Goal: Task Accomplishment & Management: Manage account settings

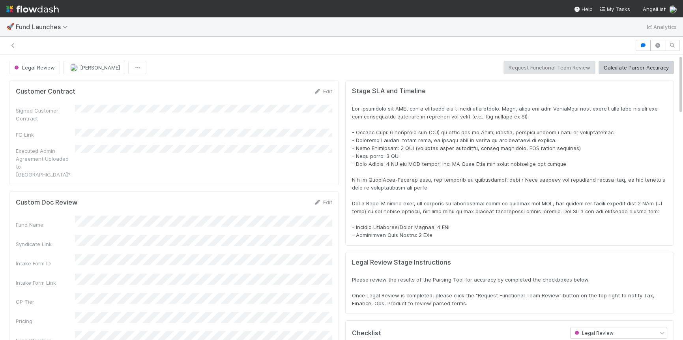
scroll to position [0, 2]
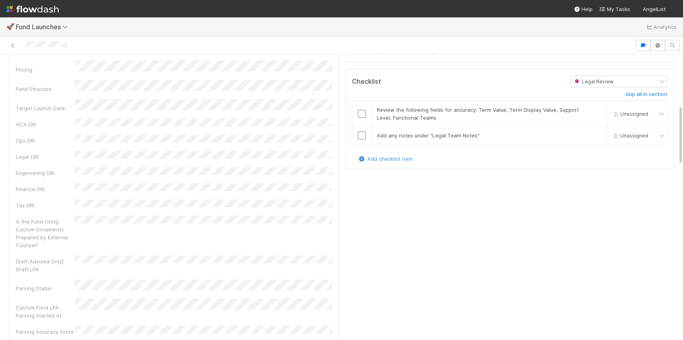
scroll to position [261, 0]
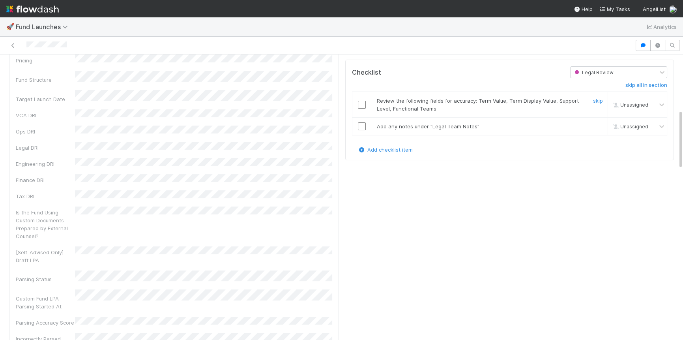
click at [641, 107] on div "Unassigned" at bounding box center [629, 105] width 39 height 9
type input "robin"
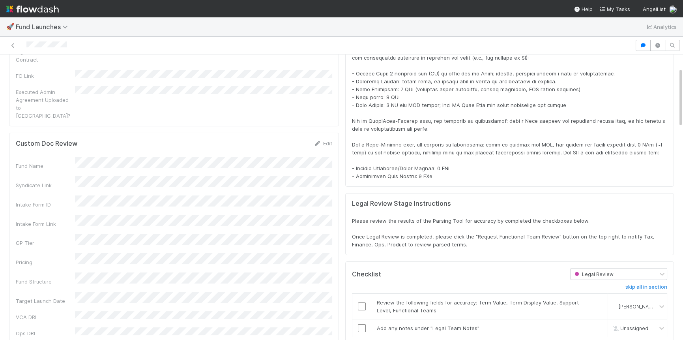
scroll to position [0, 0]
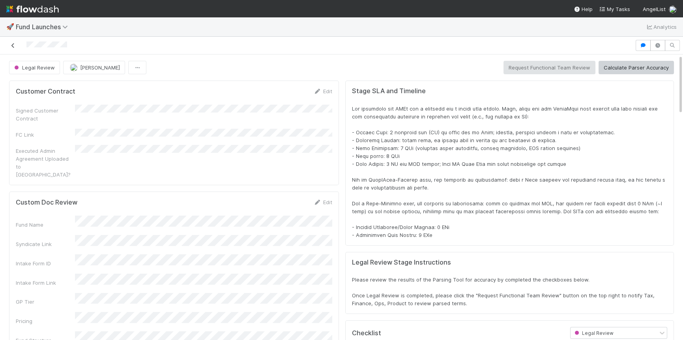
click at [17, 45] on icon at bounding box center [13, 45] width 8 height 5
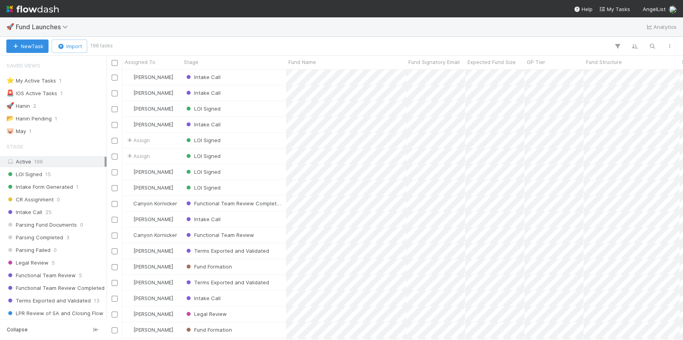
scroll to position [270, 576]
click at [75, 263] on div "Legal Review 5" at bounding box center [55, 263] width 98 height 10
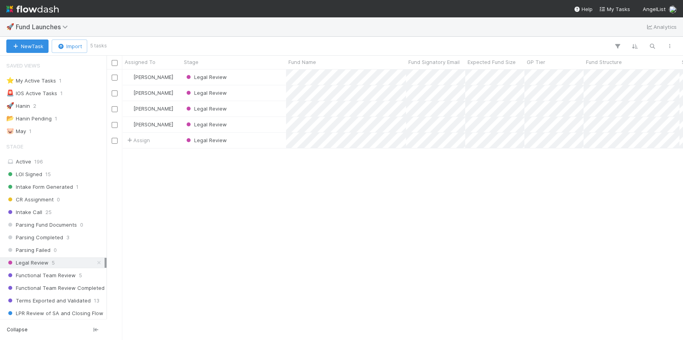
scroll to position [270, 576]
click at [247, 79] on div "Legal Review" at bounding box center [234, 76] width 105 height 15
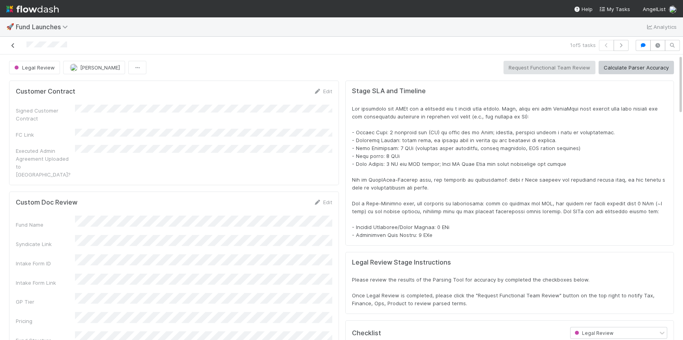
click at [15, 45] on icon at bounding box center [13, 45] width 8 height 5
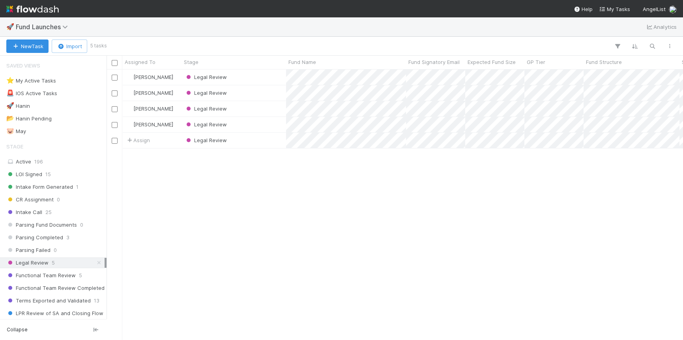
scroll to position [270, 576]
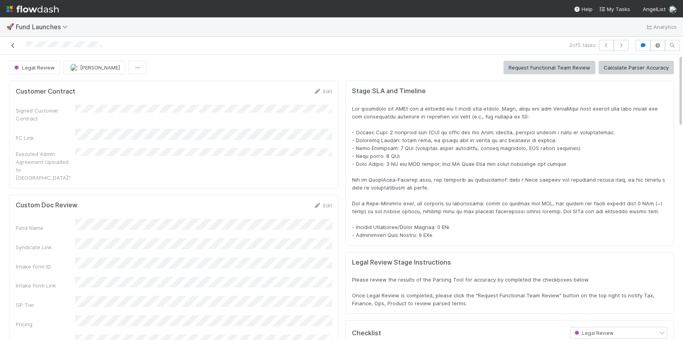
click at [15, 46] on icon at bounding box center [13, 45] width 8 height 5
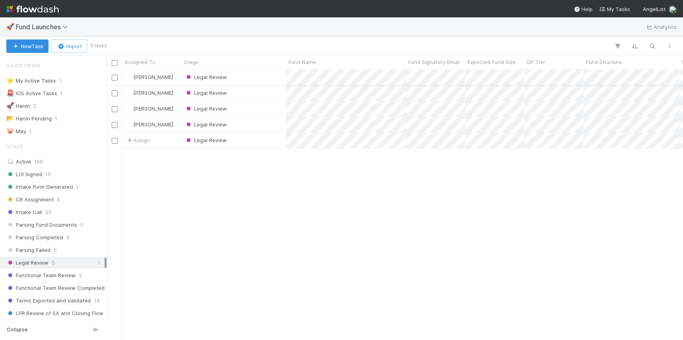
click at [259, 78] on div "Legal Review" at bounding box center [234, 76] width 105 height 15
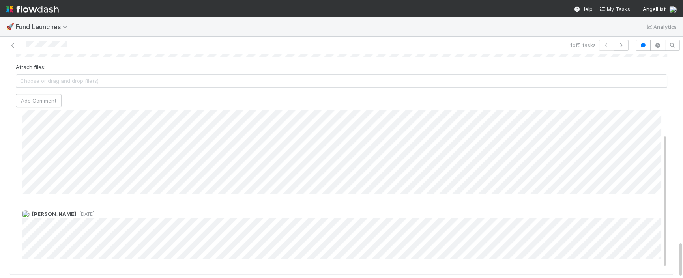
scroll to position [23, 0]
drag, startPoint x: 664, startPoint y: 155, endPoint x: 664, endPoint y: 169, distance: 14.2
click at [664, 167] on div "Comments Attach files: Choose or drag and drop file(s) Add Comment Tarina Toure…" at bounding box center [341, 127] width 665 height 295
drag, startPoint x: 665, startPoint y: 209, endPoint x: 667, endPoint y: 277, distance: 68.3
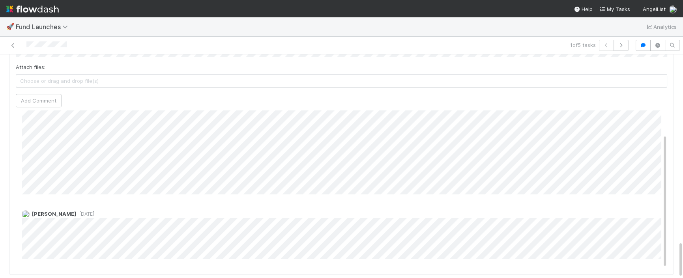
click at [666, 278] on div "Comments Attach files: Choose or drag and drop file(s) Add Comment Tarina Toure…" at bounding box center [342, 179] width 672 height 404
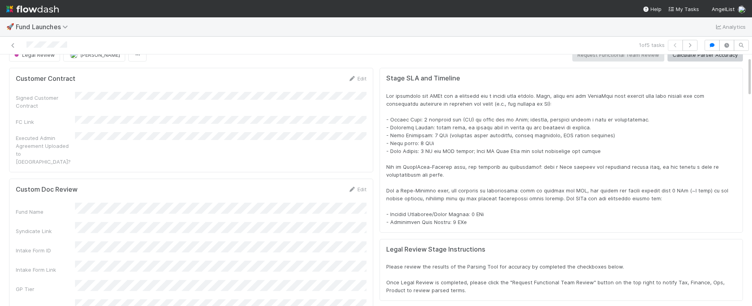
scroll to position [6, 0]
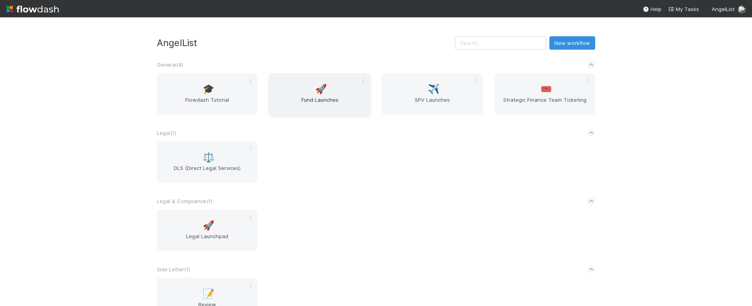
click at [321, 110] on span "Fund Launches" at bounding box center [319, 104] width 94 height 16
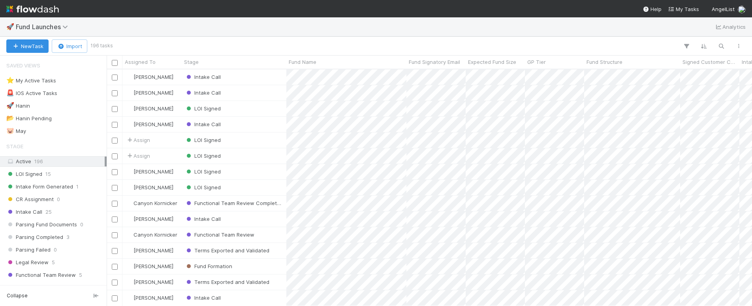
scroll to position [237, 645]
click at [96, 82] on div "⭐ My Active Tasks 1" at bounding box center [55, 81] width 98 height 10
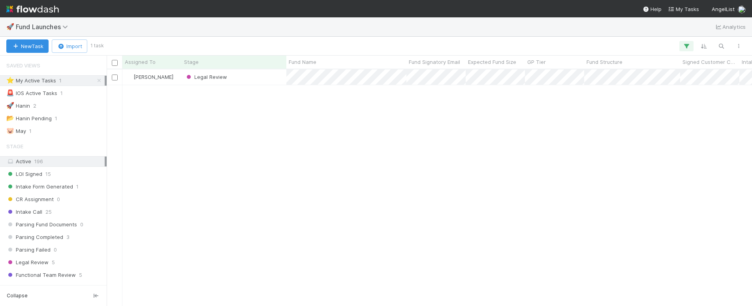
scroll to position [237, 645]
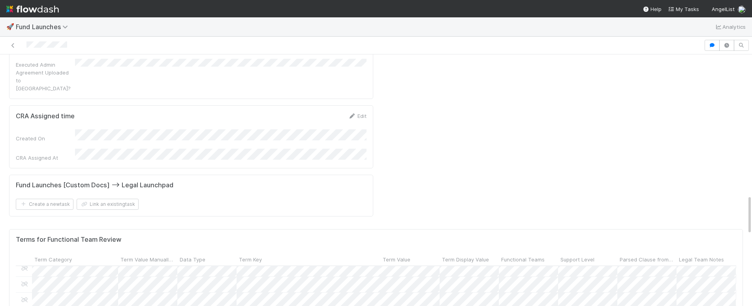
scroll to position [6, 2]
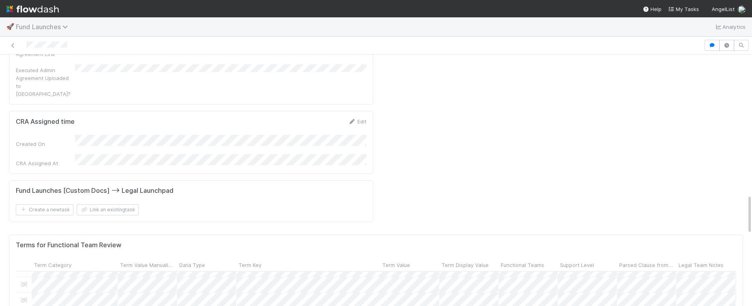
scroll to position [896, 0]
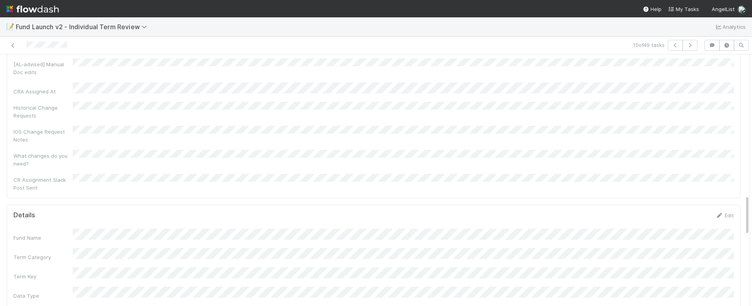
scroll to position [865, 0]
click at [729, 227] on link "Edit" at bounding box center [724, 230] width 19 height 6
click at [64, 229] on div "Parsed Clause from LPA" at bounding box center [373, 248] width 720 height 39
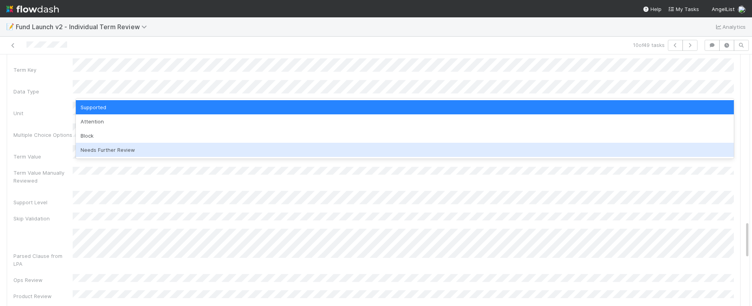
click at [145, 147] on div "Needs Further Review" at bounding box center [405, 150] width 658 height 14
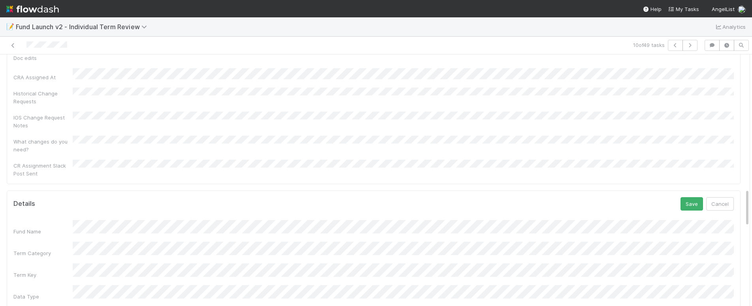
scroll to position [883, 0]
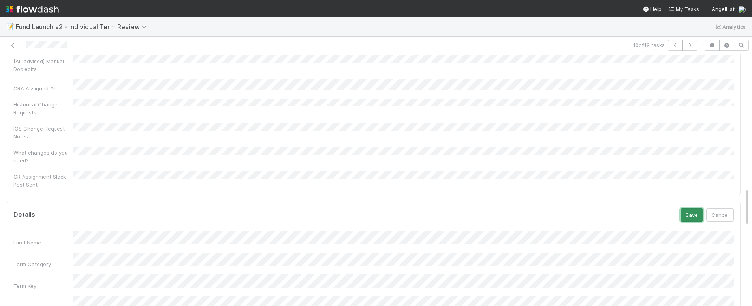
click at [694, 208] on button "Save" at bounding box center [691, 214] width 23 height 13
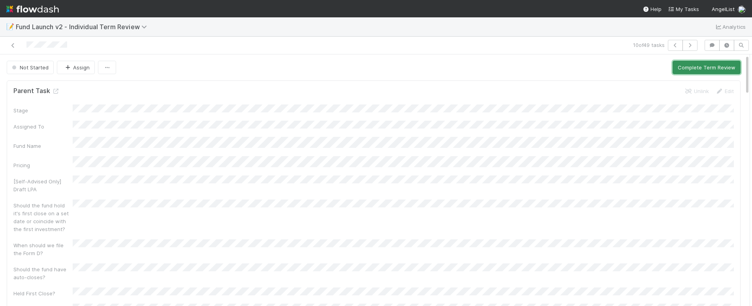
click at [711, 66] on button "Complete Term Review" at bounding box center [706, 67] width 68 height 13
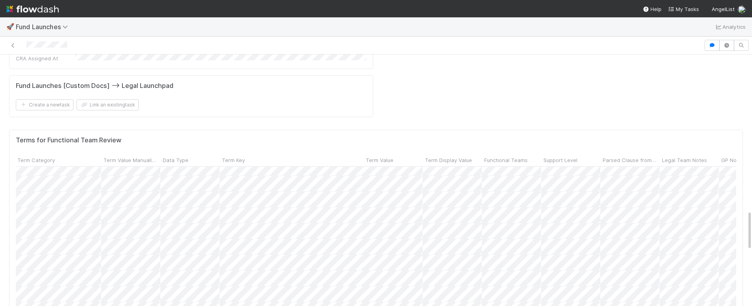
scroll to position [259, 19]
click at [565, 165] on div at bounding box center [376, 153] width 752 height 306
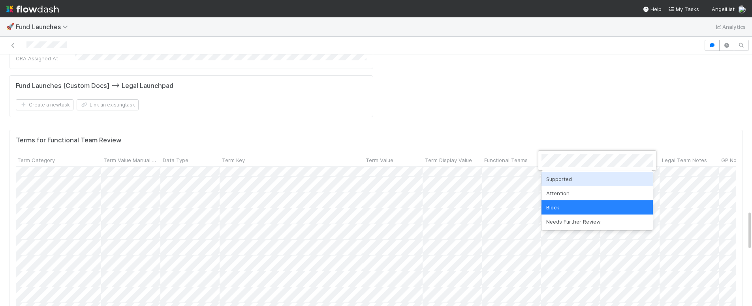
click at [569, 182] on div "Supported" at bounding box center [596, 179] width 111 height 14
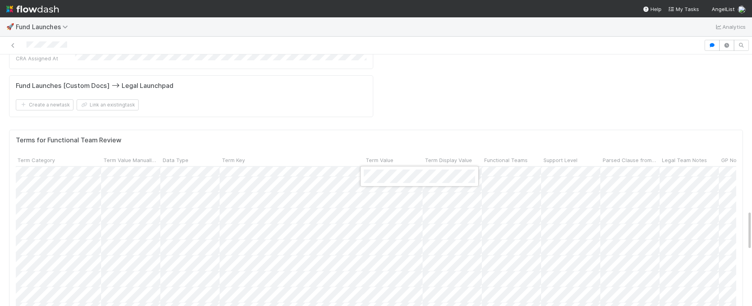
click at [563, 178] on div at bounding box center [376, 153] width 752 height 306
click at [124, 105] on div at bounding box center [376, 153] width 752 height 306
click at [145, 124] on div at bounding box center [376, 153] width 752 height 306
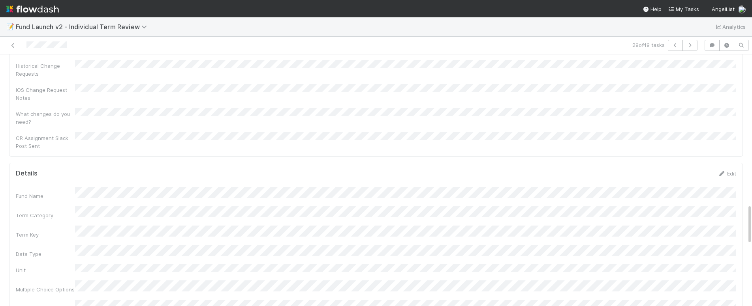
scroll to position [921, 0]
click at [730, 171] on link "Edit" at bounding box center [726, 174] width 19 height 6
click at [58, 302] on div "Term Value" at bounding box center [376, 309] width 720 height 15
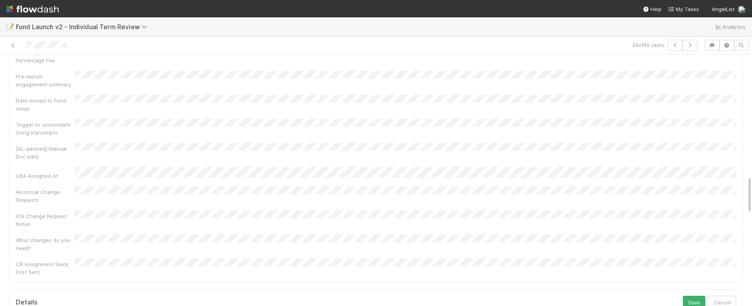
scroll to position [801, 0]
click at [689, 290] on button "Save" at bounding box center [694, 296] width 23 height 13
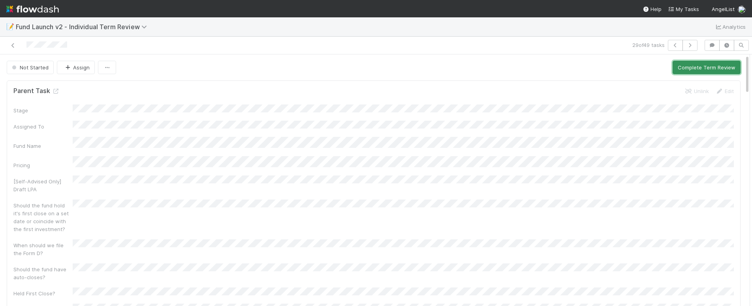
click at [699, 67] on button "Complete Term Review" at bounding box center [706, 67] width 68 height 13
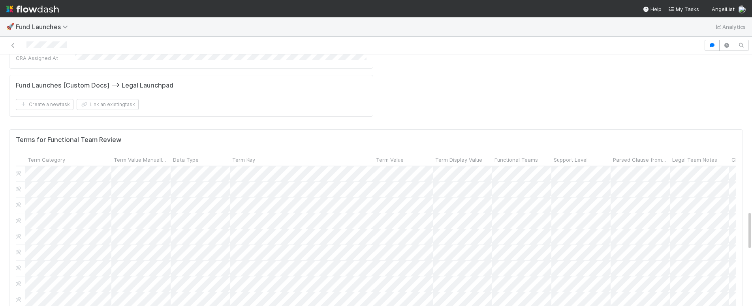
scroll to position [464, 8]
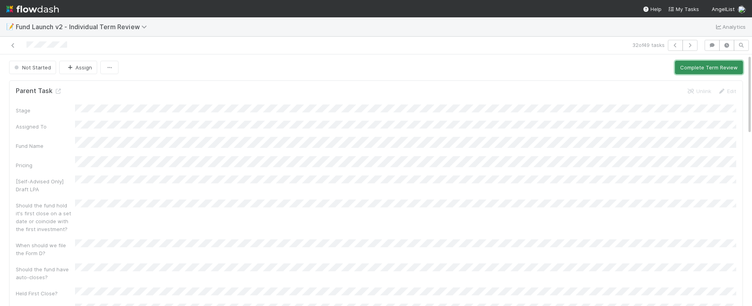
click at [692, 68] on button "Complete Term Review" at bounding box center [709, 67] width 68 height 13
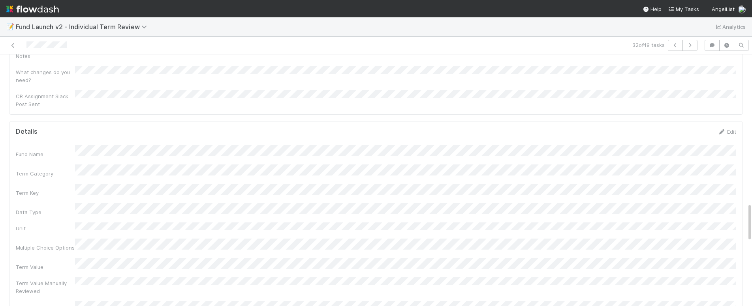
scroll to position [966, 0]
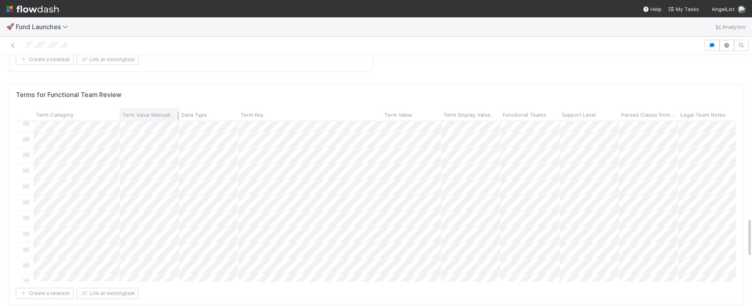
scroll to position [478, 0]
click at [575, 124] on div at bounding box center [376, 153] width 752 height 306
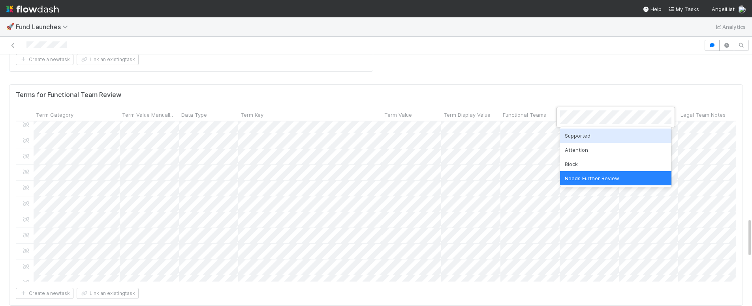
click at [587, 136] on div "Supported" at bounding box center [615, 136] width 111 height 14
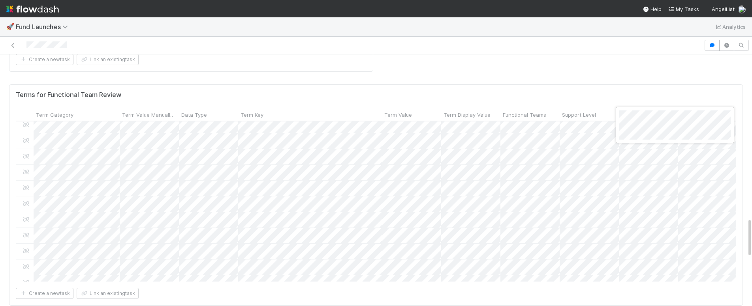
click at [675, 218] on div at bounding box center [376, 153] width 752 height 306
click at [166, 135] on div at bounding box center [376, 153] width 752 height 306
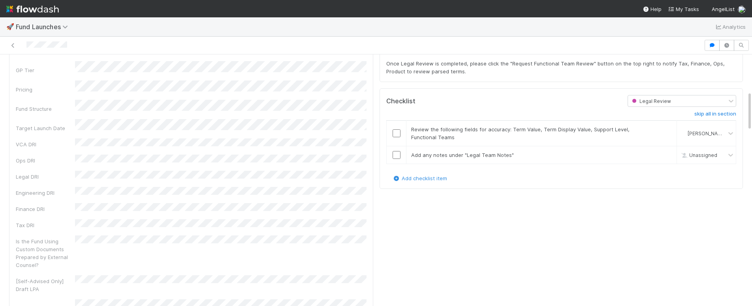
scroll to position [0, 0]
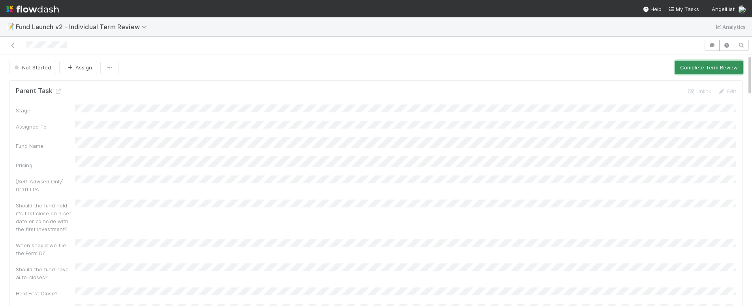
click at [704, 69] on button "Complete Term Review" at bounding box center [709, 67] width 68 height 13
click at [705, 68] on button "Complete Term Review" at bounding box center [709, 67] width 68 height 13
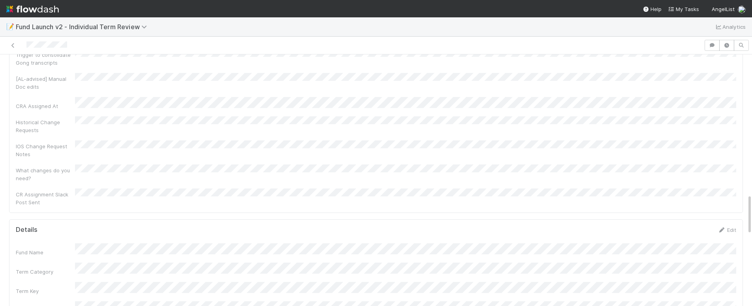
scroll to position [866, 0]
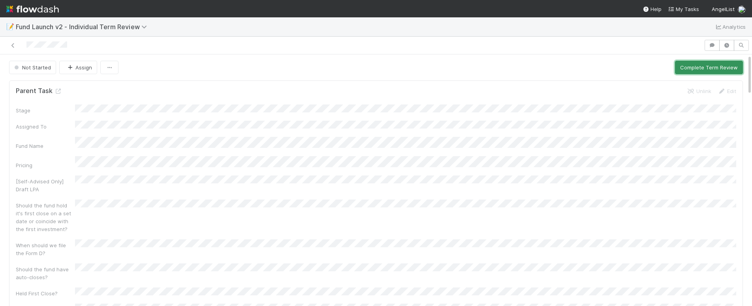
click at [722, 69] on button "Complete Term Review" at bounding box center [709, 67] width 68 height 13
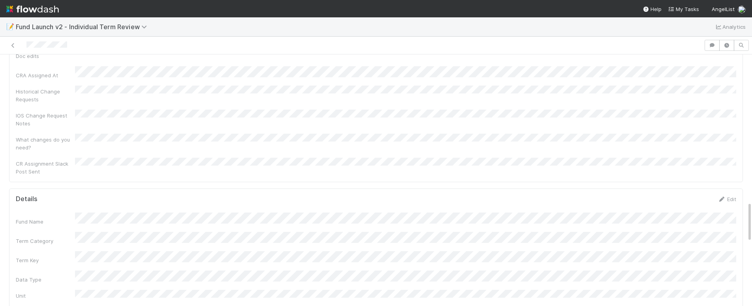
scroll to position [895, 0]
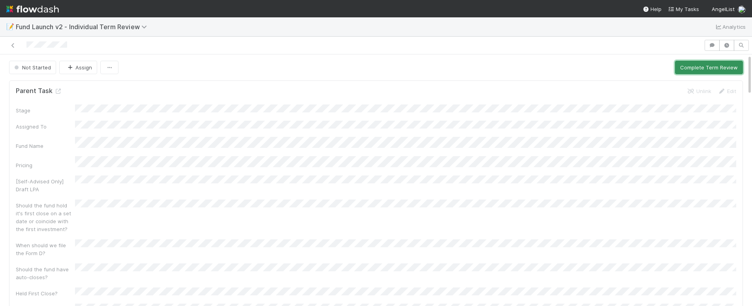
click at [694, 67] on button "Complete Term Review" at bounding box center [709, 67] width 68 height 13
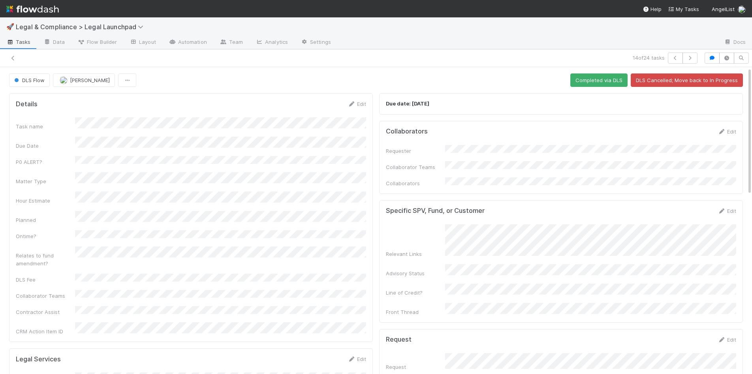
scroll to position [0, 2]
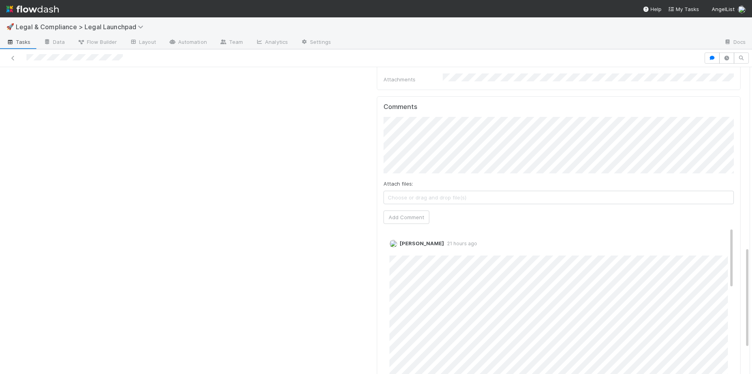
scroll to position [542, 0]
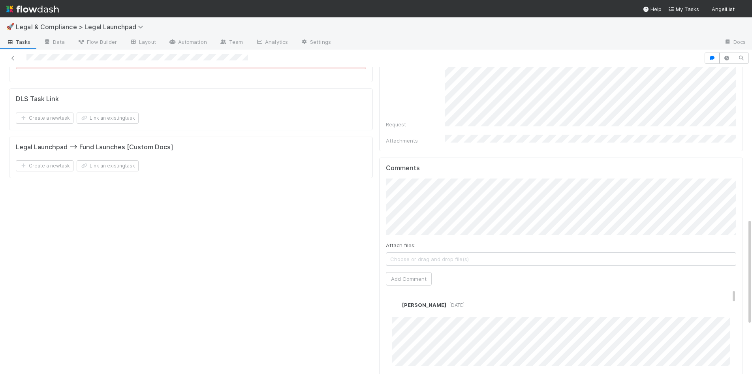
scroll to position [440, 0]
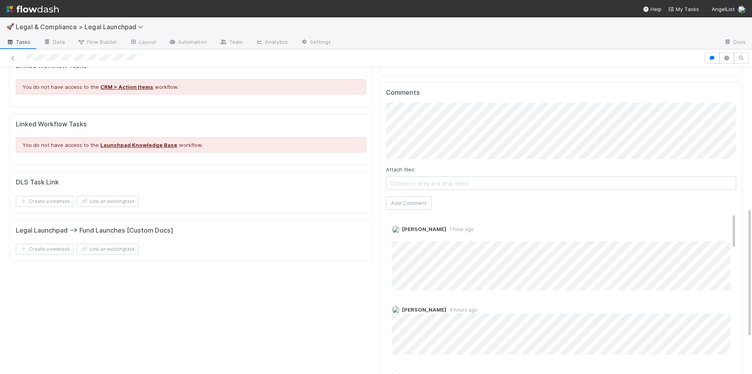
scroll to position [355, 0]
drag, startPoint x: 412, startPoint y: 187, endPoint x: 547, endPoint y: 189, distance: 135.0
click at [413, 196] on button "Add Comment" at bounding box center [409, 202] width 46 height 13
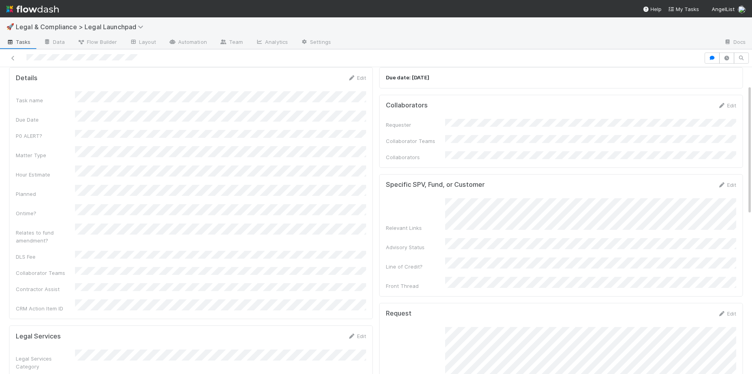
scroll to position [0, 0]
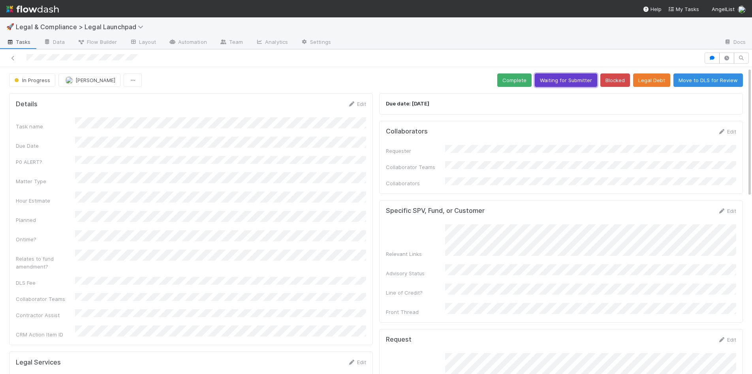
click at [566, 79] on button "Waiting for Submitter" at bounding box center [566, 79] width 62 height 13
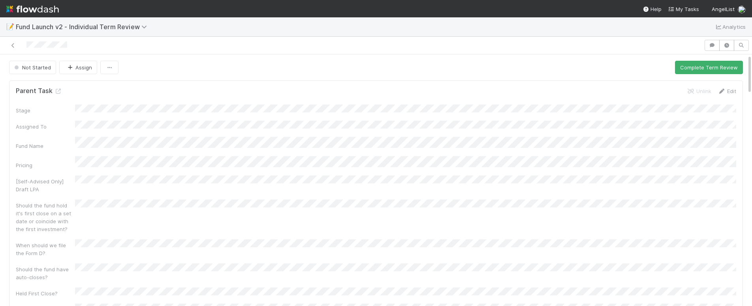
click at [734, 92] on link "Edit" at bounding box center [726, 91] width 19 height 6
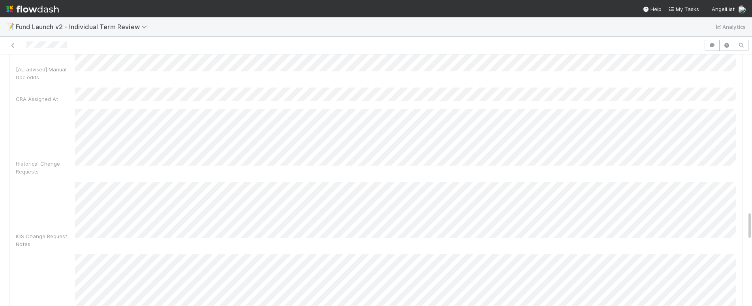
scroll to position [1374, 0]
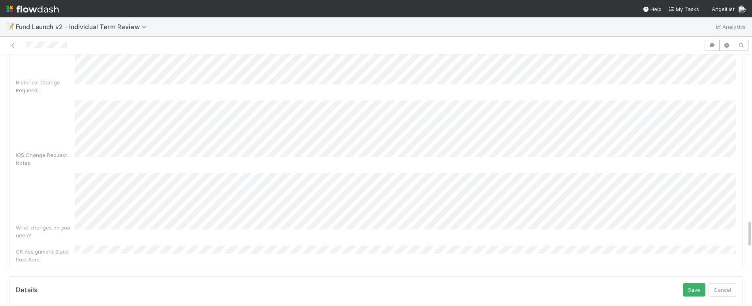
scroll to position [1454, 0]
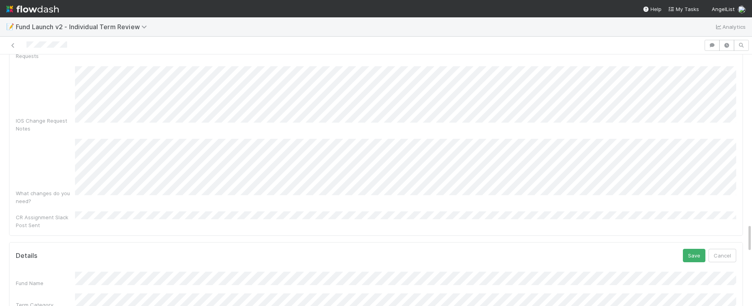
scroll to position [1495, 0]
click at [700, 243] on button "Save" at bounding box center [694, 249] width 23 height 13
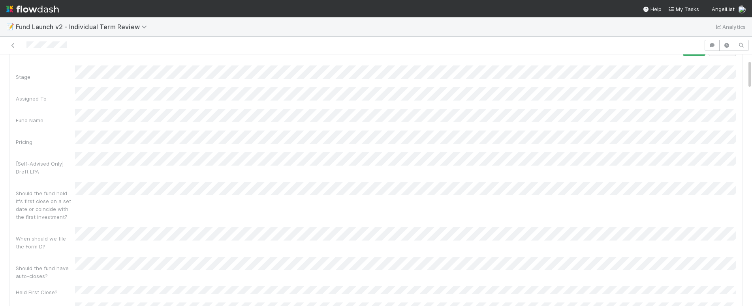
scroll to position [0, 0]
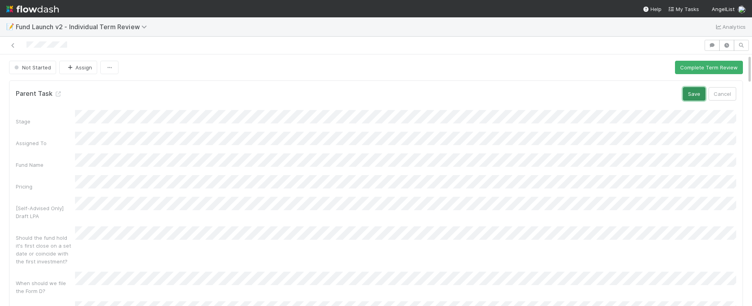
drag, startPoint x: 691, startPoint y: 94, endPoint x: 699, endPoint y: 81, distance: 15.6
click at [691, 93] on button "Save" at bounding box center [694, 93] width 23 height 13
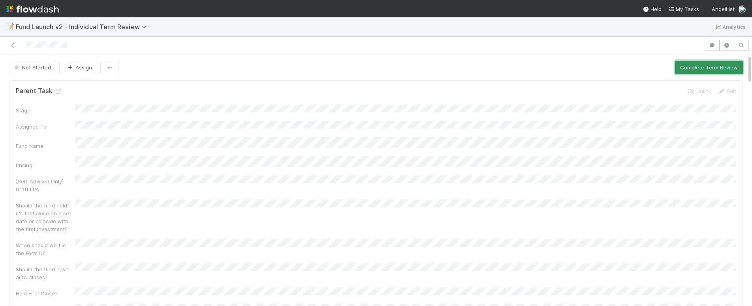
drag, startPoint x: 706, startPoint y: 68, endPoint x: 720, endPoint y: 76, distance: 16.6
click at [706, 68] on button "Complete Term Review" at bounding box center [709, 67] width 68 height 13
drag, startPoint x: 715, startPoint y: 68, endPoint x: 722, endPoint y: 72, distance: 9.2
click at [714, 68] on button "Complete Term Review" at bounding box center [709, 67] width 68 height 13
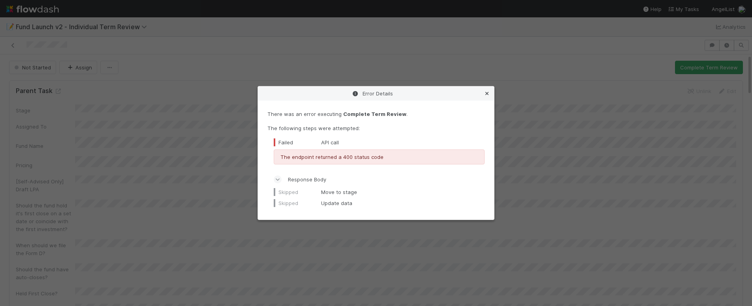
click at [489, 93] on icon at bounding box center [487, 93] width 8 height 5
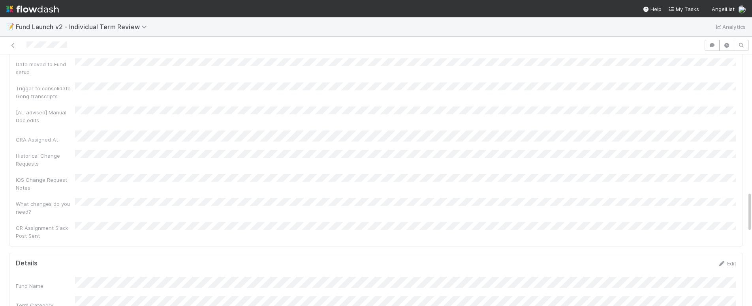
scroll to position [850, 0]
click at [732, 241] on div "Edit" at bounding box center [726, 245] width 19 height 8
click at [732, 242] on link "Edit" at bounding box center [726, 245] width 19 height 6
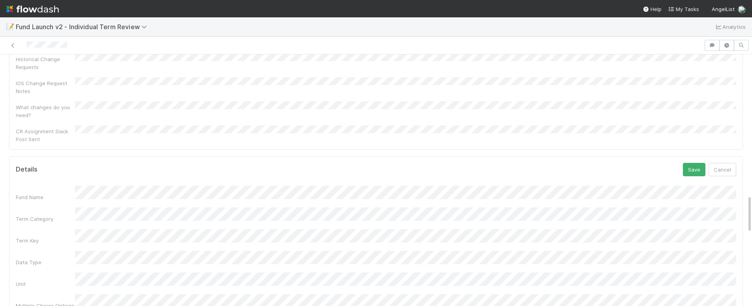
click at [697, 163] on button "Save" at bounding box center [694, 169] width 23 height 13
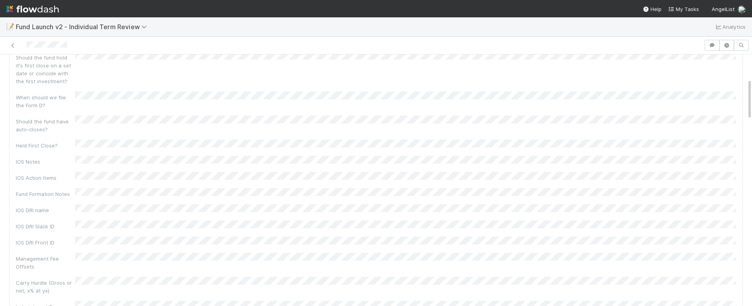
scroll to position [0, 0]
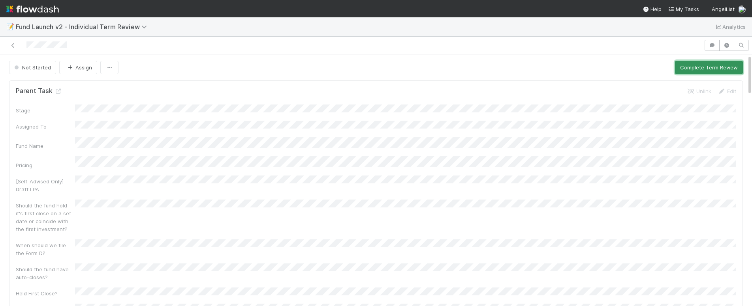
click at [698, 66] on button "Complete Term Review" at bounding box center [709, 67] width 68 height 13
click at [719, 66] on button "Complete Term Review" at bounding box center [709, 67] width 68 height 13
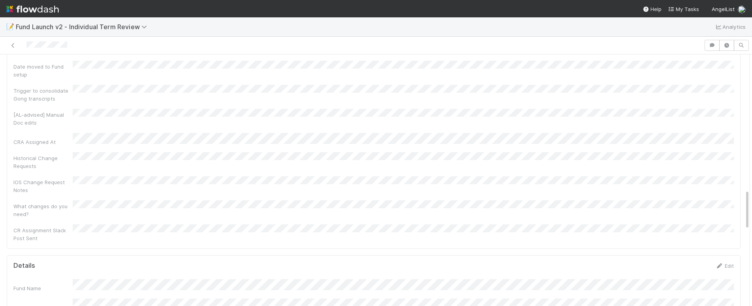
scroll to position [786, 0]
click at [732, 306] on link "Edit" at bounding box center [724, 309] width 19 height 6
click at [686, 170] on button "Save" at bounding box center [691, 176] width 23 height 13
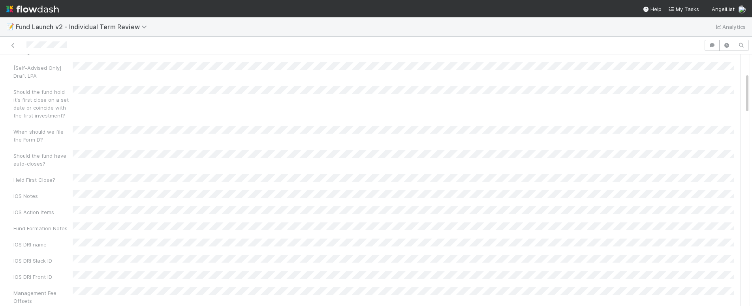
scroll to position [0, 0]
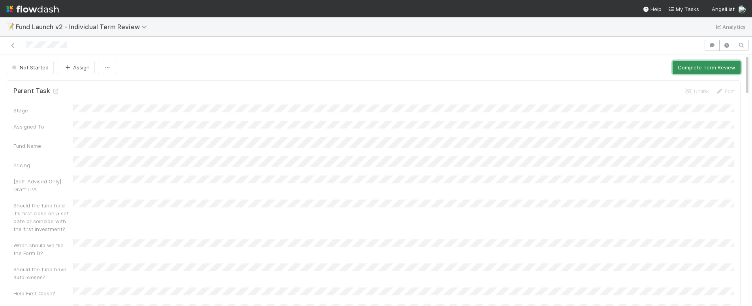
drag, startPoint x: 688, startPoint y: 71, endPoint x: 693, endPoint y: 71, distance: 5.1
click at [688, 71] on button "Complete Term Review" at bounding box center [706, 67] width 68 height 13
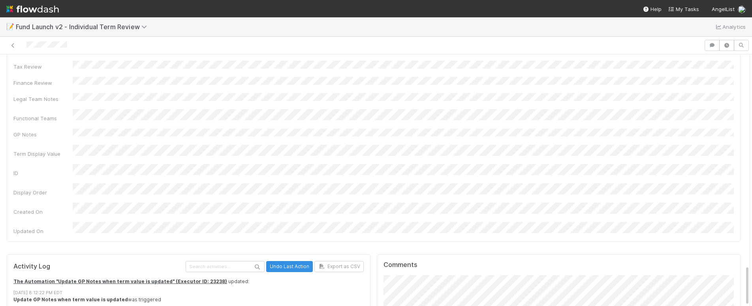
scroll to position [291, 0]
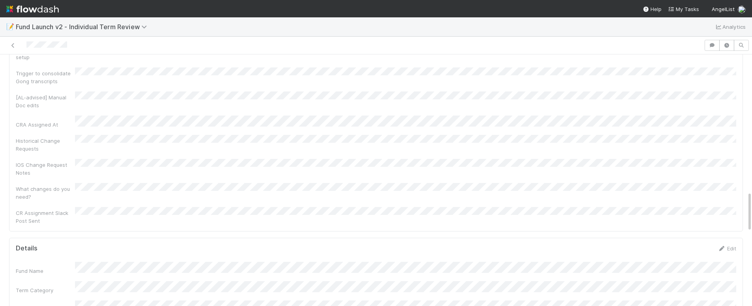
scroll to position [851, 0]
click at [730, 241] on link "Edit" at bounding box center [726, 244] width 19 height 6
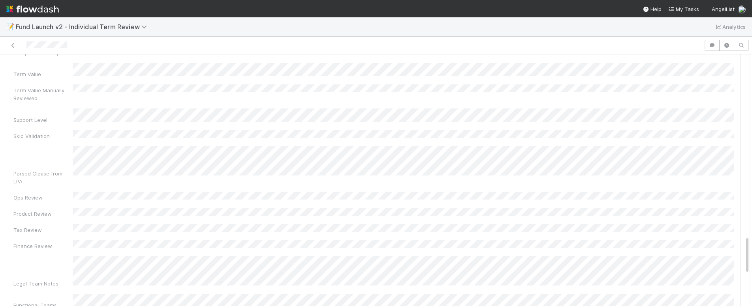
scroll to position [1119, 0]
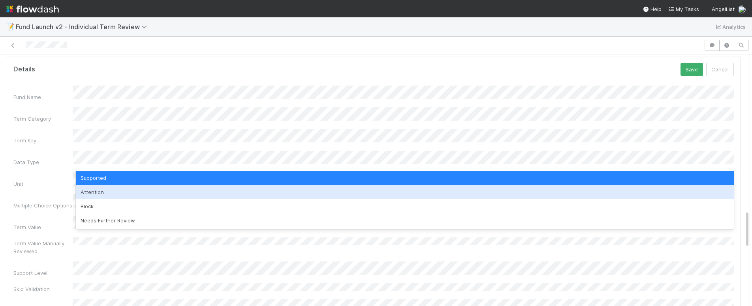
click at [559, 195] on div "Attention" at bounding box center [405, 192] width 658 height 14
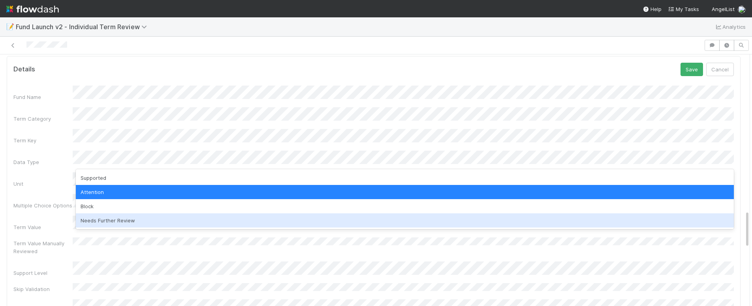
click at [505, 214] on div "Needs Further Review" at bounding box center [405, 221] width 658 height 14
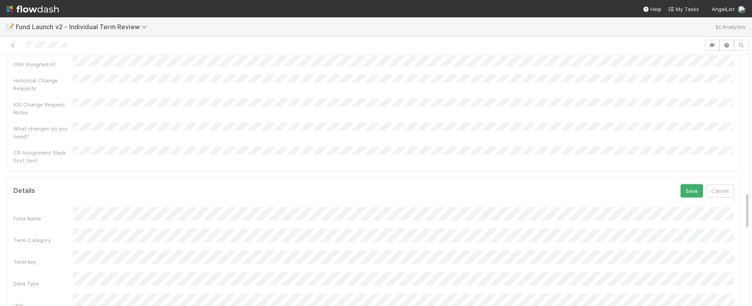
scroll to position [903, 0]
click at [693, 188] on button "Save" at bounding box center [691, 194] width 23 height 13
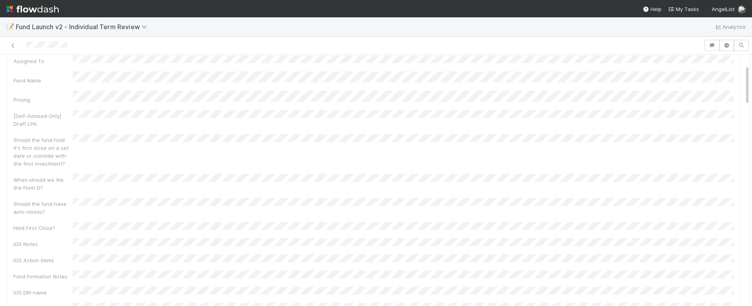
scroll to position [0, 0]
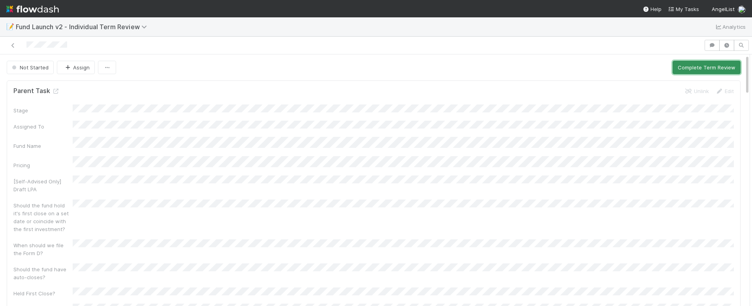
drag, startPoint x: 697, startPoint y: 66, endPoint x: 702, endPoint y: 68, distance: 5.5
click at [697, 66] on button "Complete Term Review" at bounding box center [706, 67] width 68 height 13
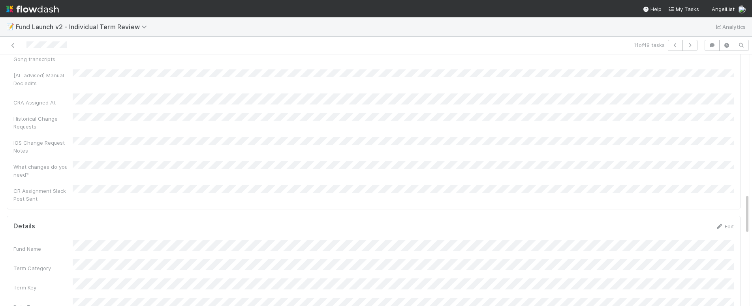
scroll to position [867, 0]
click at [727, 225] on link "Edit" at bounding box center [724, 228] width 19 height 6
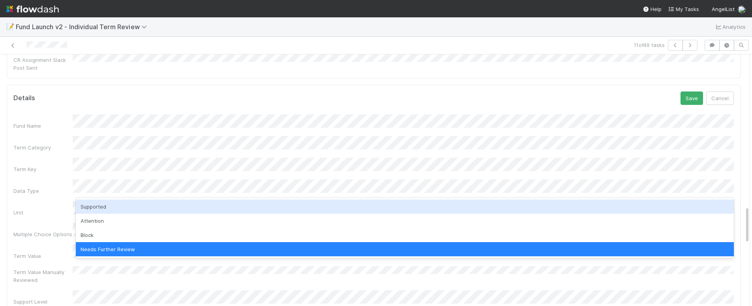
click at [137, 209] on div "Supported" at bounding box center [405, 207] width 658 height 14
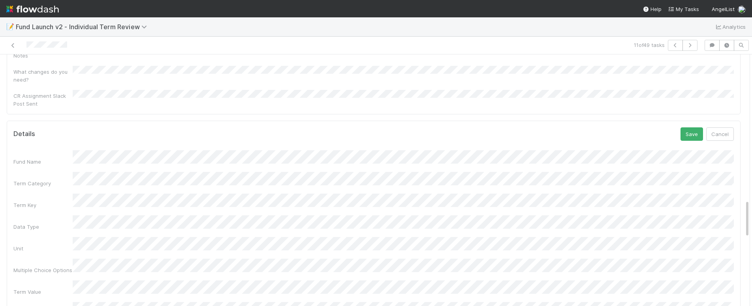
scroll to position [965, 0]
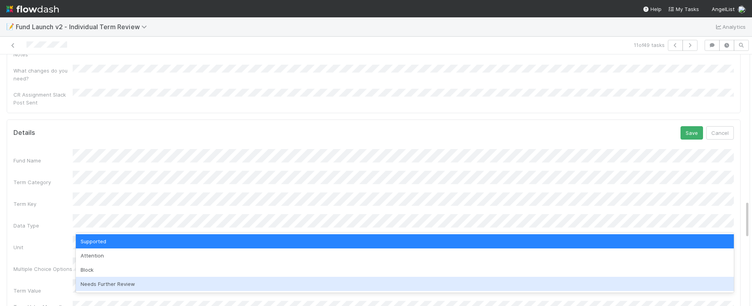
click at [117, 281] on div "Needs Further Review" at bounding box center [405, 284] width 658 height 14
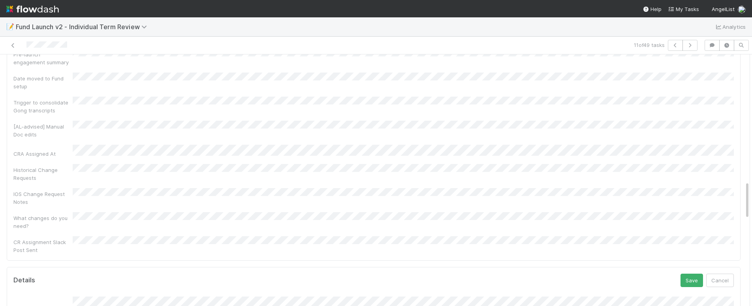
scroll to position [876, 0]
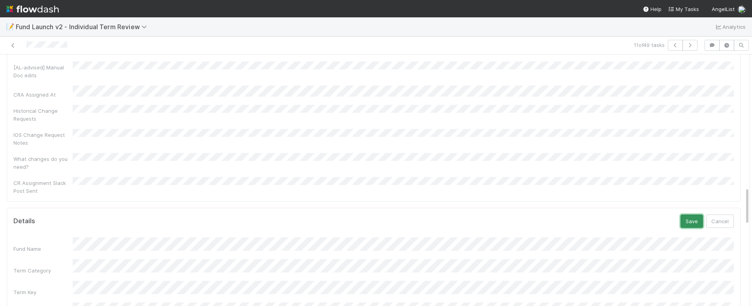
click at [691, 215] on button "Save" at bounding box center [691, 221] width 23 height 13
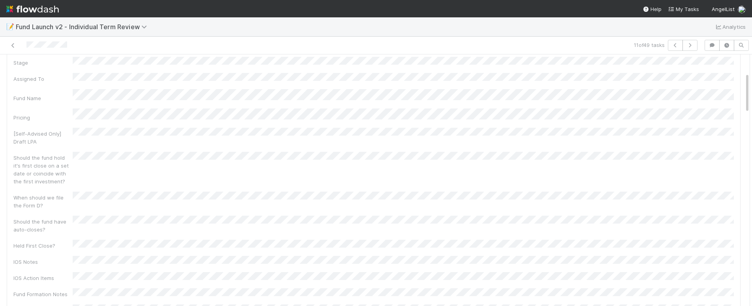
scroll to position [0, 0]
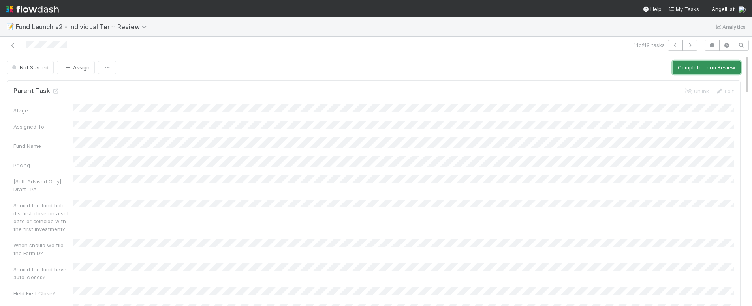
drag, startPoint x: 699, startPoint y: 63, endPoint x: 673, endPoint y: 59, distance: 26.4
click at [699, 63] on button "Complete Term Review" at bounding box center [706, 67] width 68 height 13
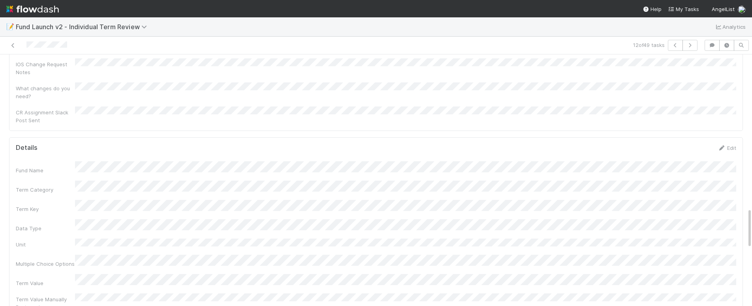
scroll to position [938, 0]
drag, startPoint x: 730, startPoint y: 64, endPoint x: 751, endPoint y: 62, distance: 21.0
click at [731, 154] on link "Edit" at bounding box center [726, 157] width 19 height 6
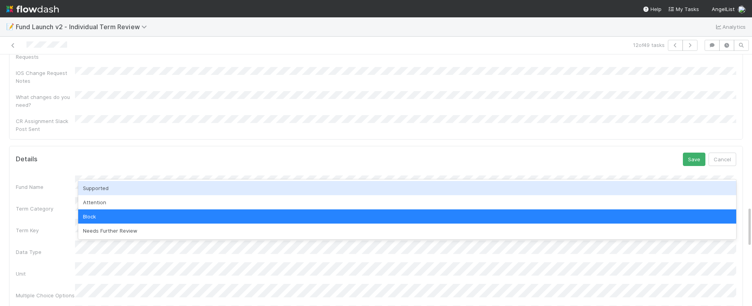
click at [117, 188] on div "Supported" at bounding box center [407, 188] width 658 height 14
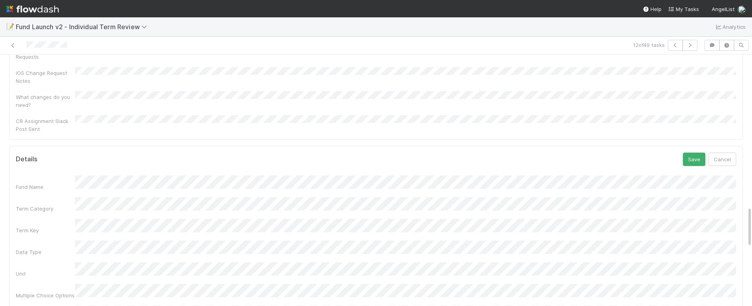
click at [693, 153] on button "Save" at bounding box center [694, 159] width 23 height 13
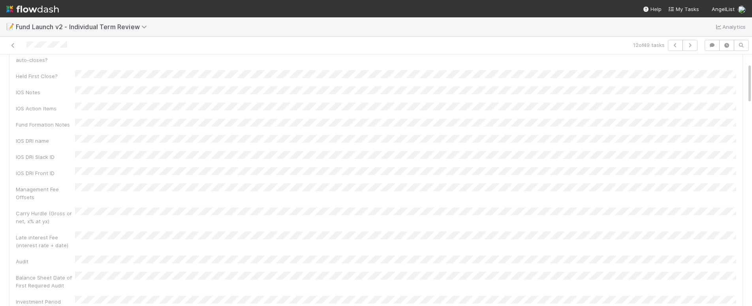
scroll to position [0, 0]
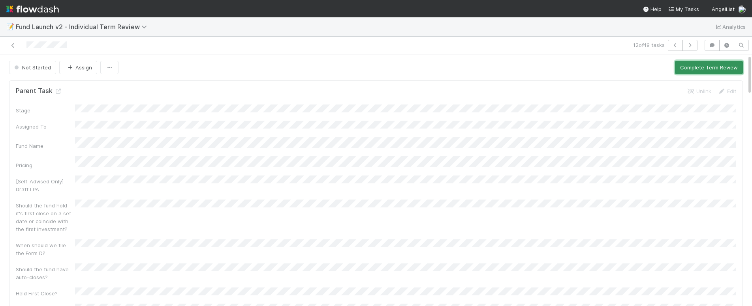
click at [711, 70] on button "Complete Term Review" at bounding box center [709, 67] width 68 height 13
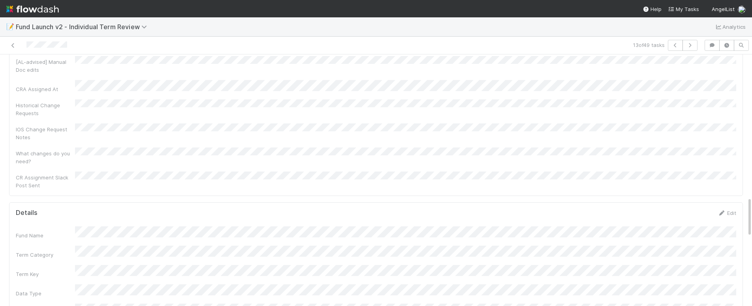
scroll to position [819, 0]
click at [730, 273] on link "Edit" at bounding box center [726, 276] width 19 height 6
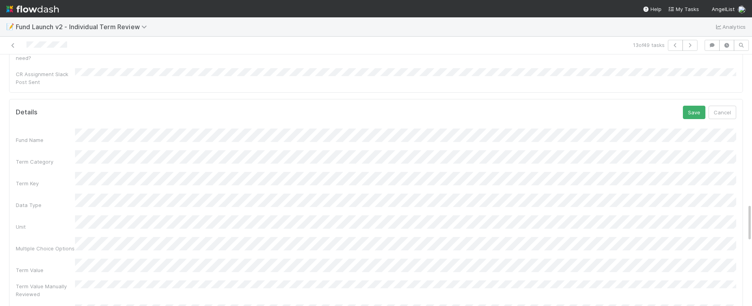
scroll to position [1002, 0]
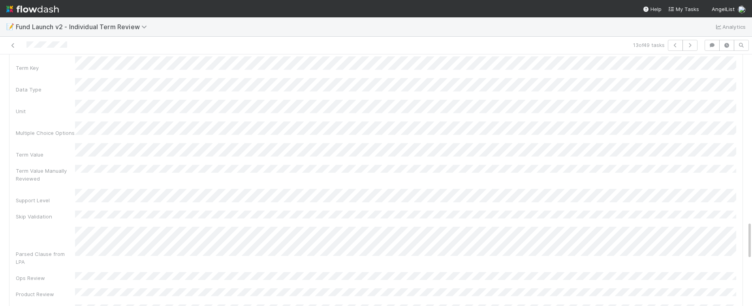
scroll to position [1102, 0]
click at [214, 164] on div "Term Value Manually Reviewed" at bounding box center [376, 173] width 720 height 18
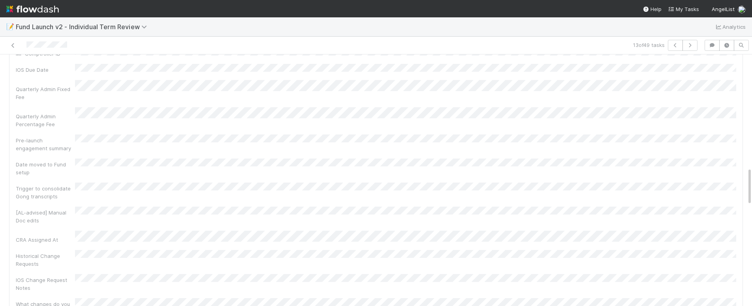
scroll to position [728, 0]
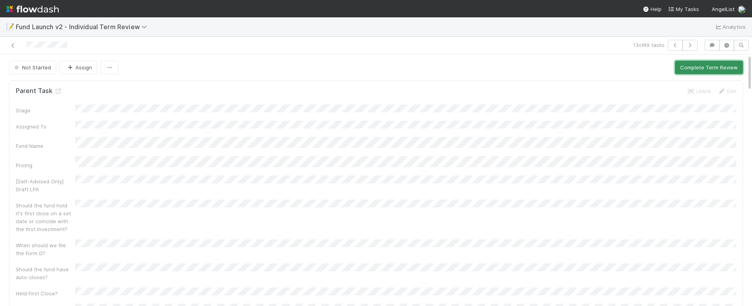
click at [711, 68] on button "Complete Term Review" at bounding box center [709, 67] width 68 height 13
drag, startPoint x: 694, startPoint y: 68, endPoint x: 702, endPoint y: 73, distance: 9.9
click at [695, 69] on button "Complete Term Review" at bounding box center [709, 67] width 68 height 13
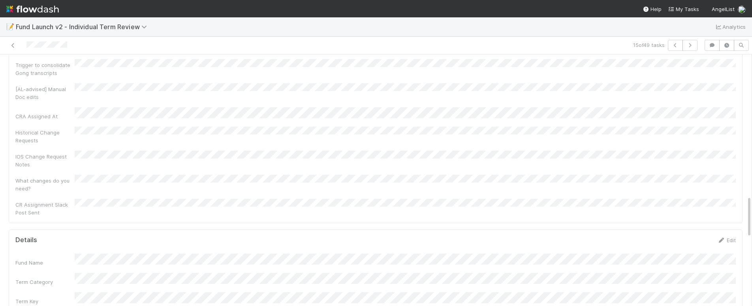
scroll to position [847, 0]
click at [724, 246] on icon at bounding box center [721, 248] width 8 height 5
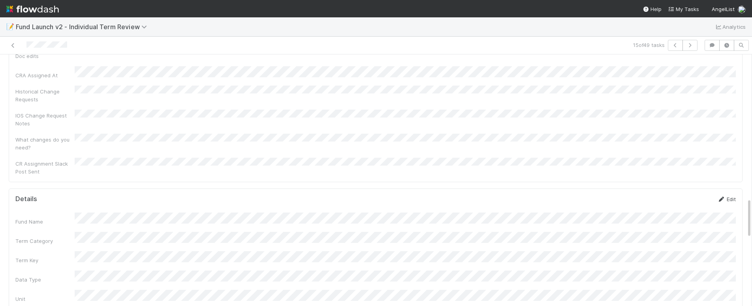
click at [728, 196] on link "Edit" at bounding box center [726, 199] width 19 height 6
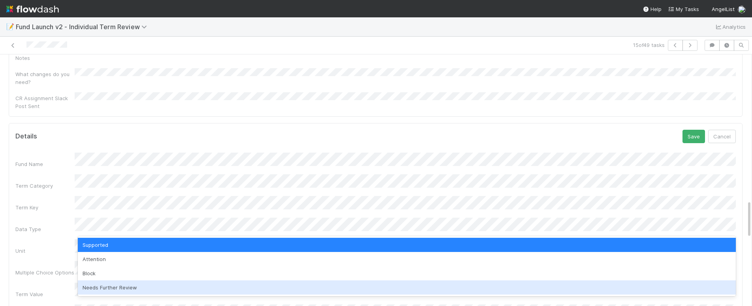
click at [113, 290] on div "Needs Further Review" at bounding box center [407, 288] width 658 height 14
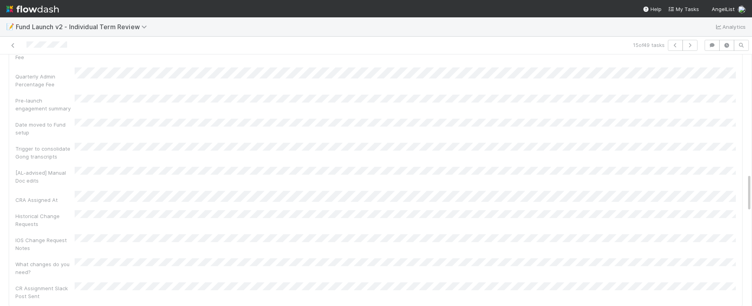
scroll to position [761, 0]
drag, startPoint x: 695, startPoint y: 244, endPoint x: 690, endPoint y: 242, distance: 5.0
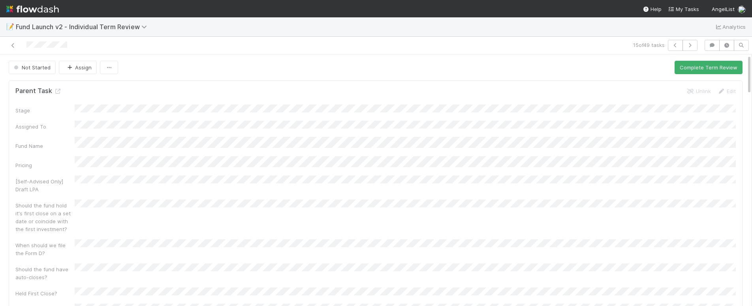
scroll to position [0, 2]
click at [693, 70] on button "Complete Term Review" at bounding box center [706, 67] width 68 height 13
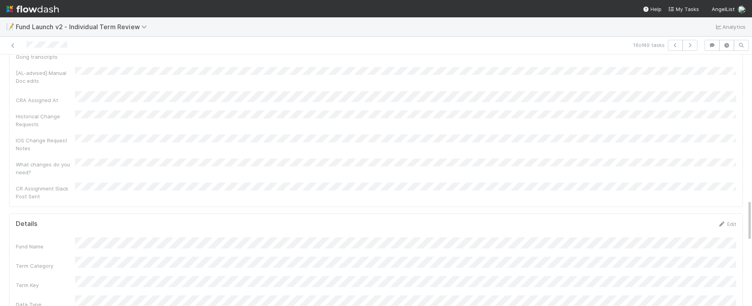
scroll to position [874, 0]
click at [729, 218] on link "Edit" at bounding box center [726, 221] width 19 height 6
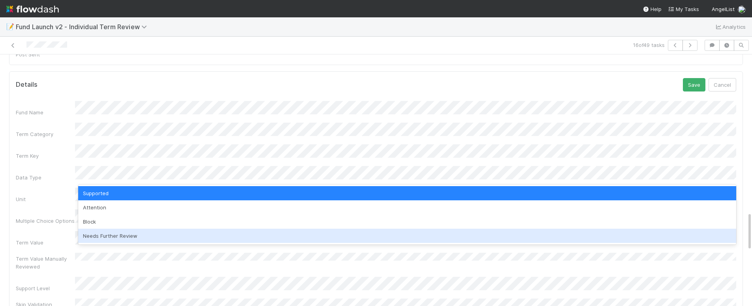
click at [143, 235] on div "Needs Further Review" at bounding box center [407, 236] width 658 height 14
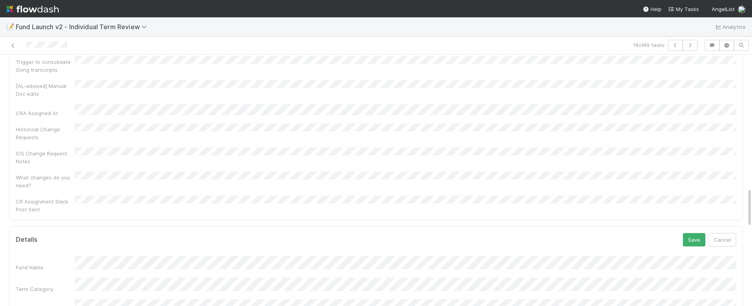
scroll to position [859, 0]
click at [693, 232] on button "Save" at bounding box center [694, 238] width 23 height 13
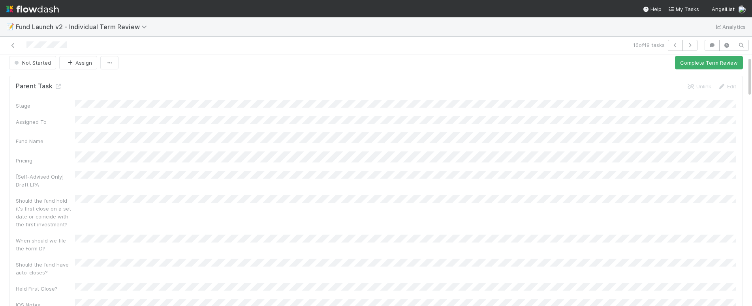
scroll to position [0, 0]
drag, startPoint x: 700, startPoint y: 71, endPoint x: 742, endPoint y: 83, distance: 44.4
click at [700, 71] on button "Complete Term Review" at bounding box center [709, 67] width 68 height 13
drag, startPoint x: 709, startPoint y: 71, endPoint x: 714, endPoint y: 71, distance: 4.3
click at [709, 71] on button "Complete Term Review" at bounding box center [709, 67] width 68 height 13
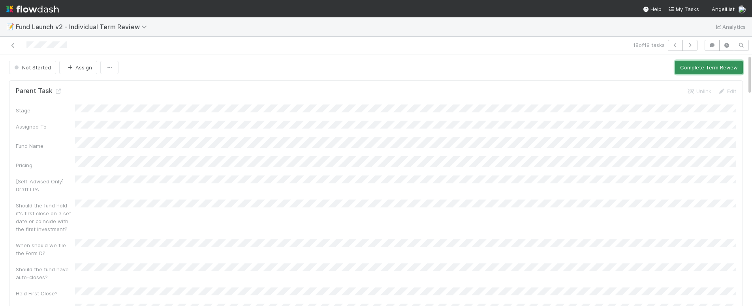
click at [707, 69] on button "Complete Term Review" at bounding box center [709, 67] width 68 height 13
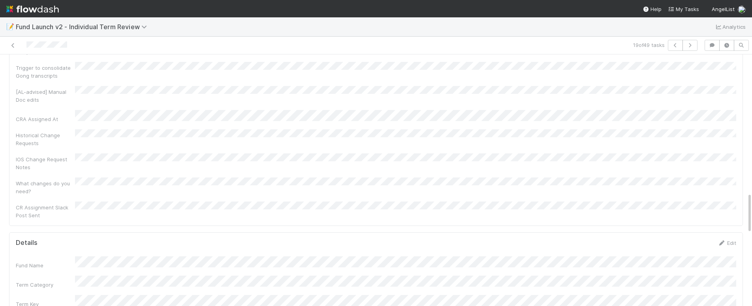
scroll to position [869, 0]
click at [730, 223] on link "Edit" at bounding box center [726, 226] width 19 height 6
drag, startPoint x: 693, startPoint y: 251, endPoint x: 690, endPoint y: 220, distance: 30.9
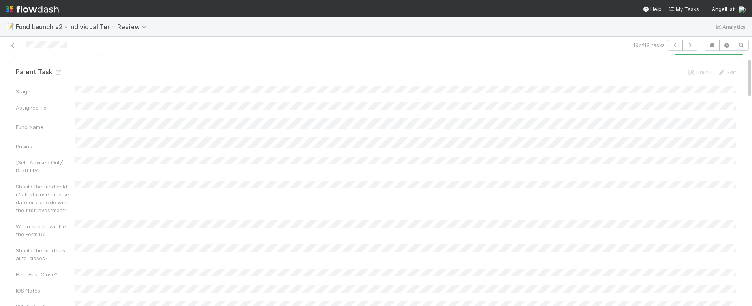
scroll to position [0, 0]
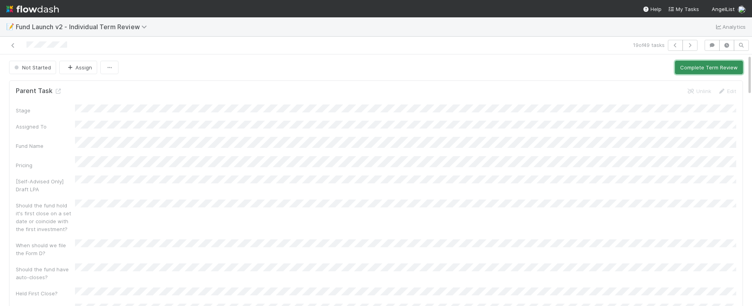
click at [707, 66] on button "Complete Term Review" at bounding box center [709, 67] width 68 height 13
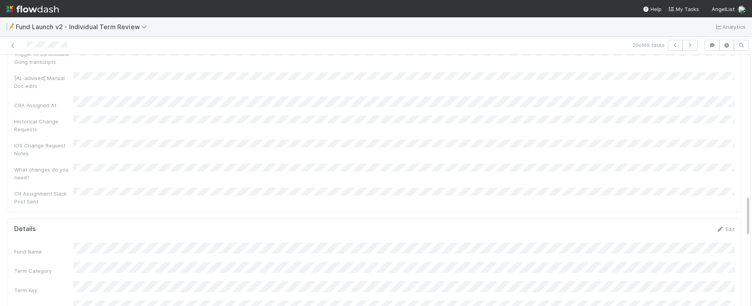
scroll to position [852, 0]
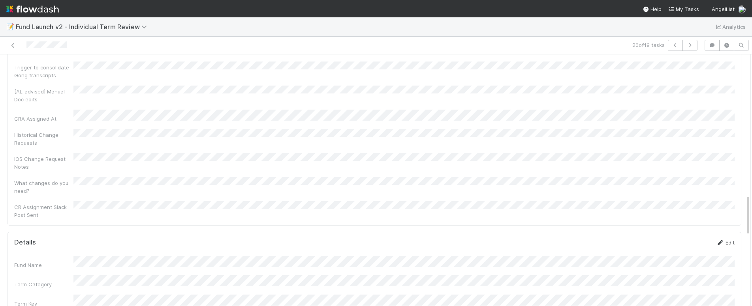
click at [729, 240] on link "Edit" at bounding box center [725, 243] width 19 height 6
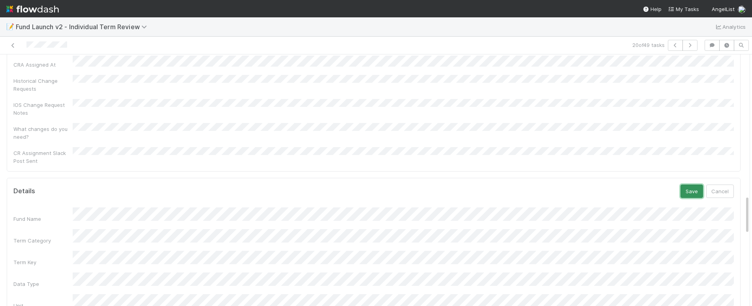
drag, startPoint x: 689, startPoint y: 100, endPoint x: 688, endPoint y: 111, distance: 11.5
click at [689, 185] on button "Save" at bounding box center [691, 191] width 23 height 13
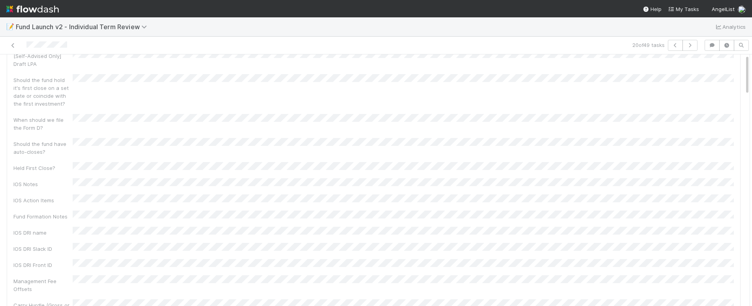
scroll to position [0, 0]
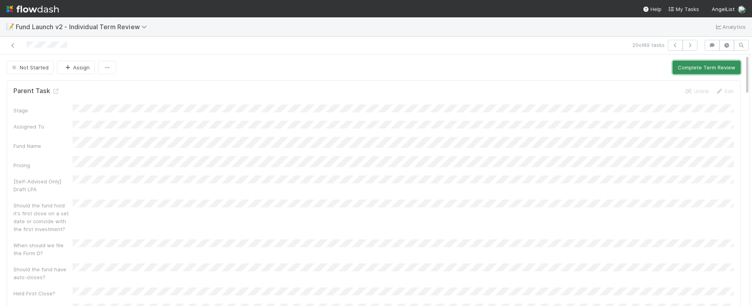
drag, startPoint x: 679, startPoint y: 64, endPoint x: 689, endPoint y: 70, distance: 11.9
click at [680, 65] on button "Complete Term Review" at bounding box center [706, 67] width 68 height 13
click at [695, 71] on button "Complete Term Review" at bounding box center [709, 67] width 68 height 13
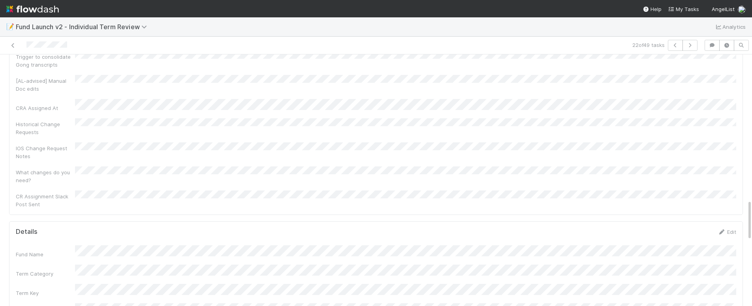
scroll to position [818, 0]
click at [732, 274] on link "Edit" at bounding box center [726, 277] width 19 height 6
click at [63, 234] on div "Term Value" at bounding box center [376, 241] width 720 height 15
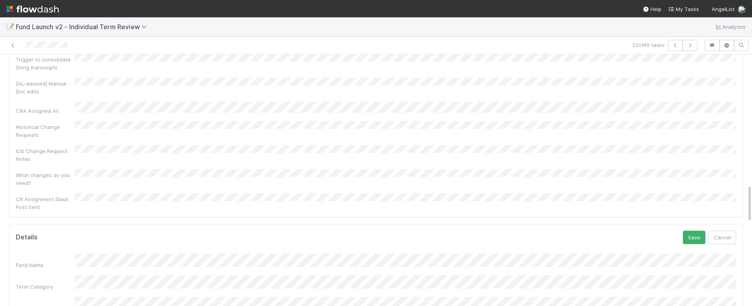
scroll to position [854, 0]
drag, startPoint x: 694, startPoint y: 150, endPoint x: 707, endPoint y: 157, distance: 15.2
click at [694, 237] on button "Save" at bounding box center [694, 243] width 23 height 13
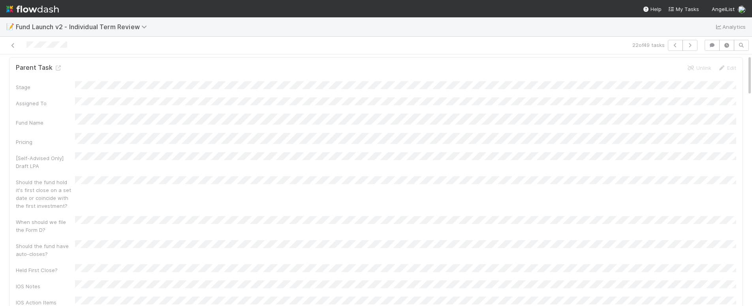
scroll to position [0, 0]
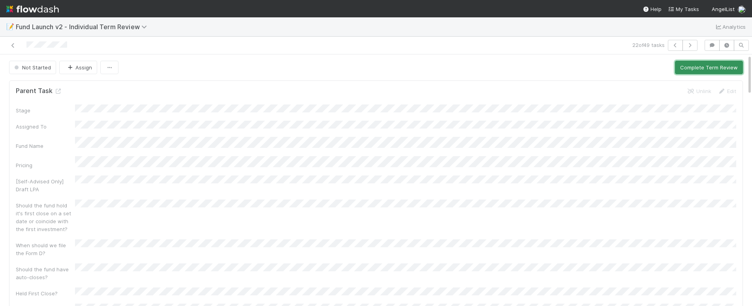
drag, startPoint x: 713, startPoint y: 67, endPoint x: 751, endPoint y: 90, distance: 45.2
click at [714, 68] on button "Complete Term Review" at bounding box center [709, 67] width 68 height 13
click at [709, 69] on button "Complete Term Review" at bounding box center [709, 67] width 68 height 13
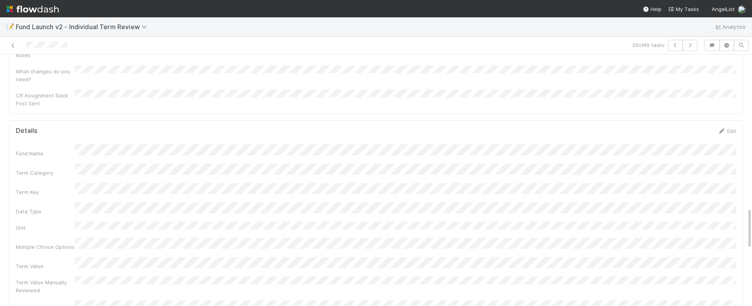
scroll to position [912, 0]
click at [728, 180] on link "Edit" at bounding box center [726, 183] width 19 height 6
click at [690, 114] on div "Fund Name Term Category Term Key Data Type Unit Multiple Choice Options Term Va…" at bounding box center [373, 238] width 720 height 532
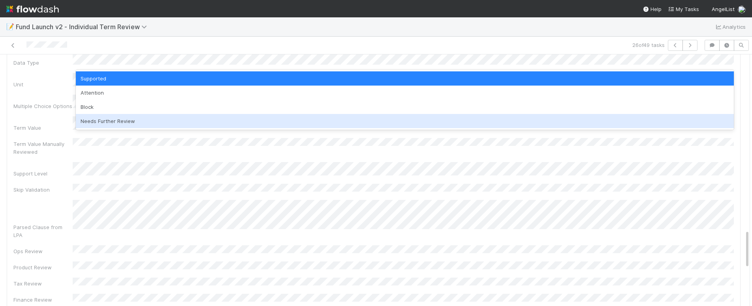
drag, startPoint x: 161, startPoint y: 117, endPoint x: 172, endPoint y: 116, distance: 11.1
click at [161, 117] on div "Needs Further Review" at bounding box center [405, 121] width 658 height 14
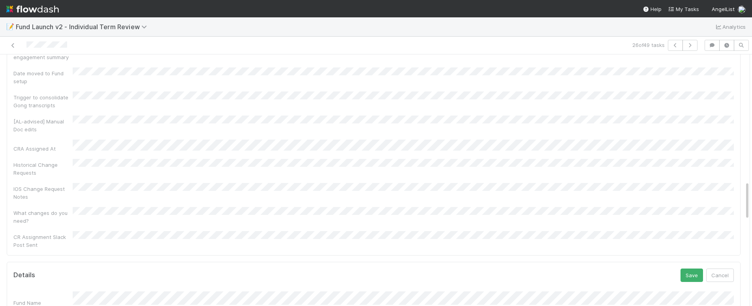
scroll to position [828, 0]
drag, startPoint x: 693, startPoint y: 181, endPoint x: 708, endPoint y: 191, distance: 17.9
click at [693, 263] on button "Save" at bounding box center [691, 269] width 23 height 13
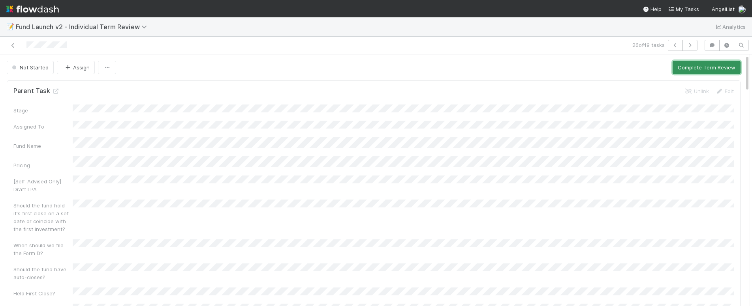
click at [715, 73] on button "Complete Term Review" at bounding box center [706, 67] width 68 height 13
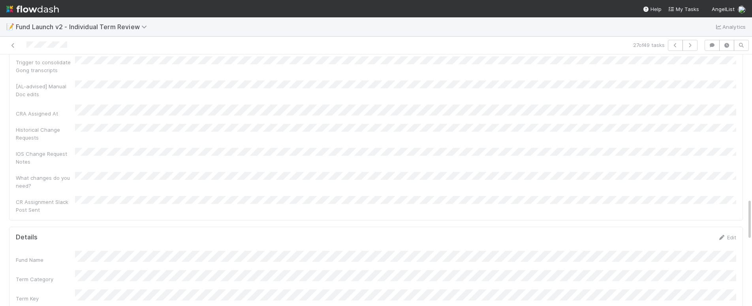
scroll to position [854, 0]
click at [730, 238] on link "Edit" at bounding box center [726, 241] width 19 height 6
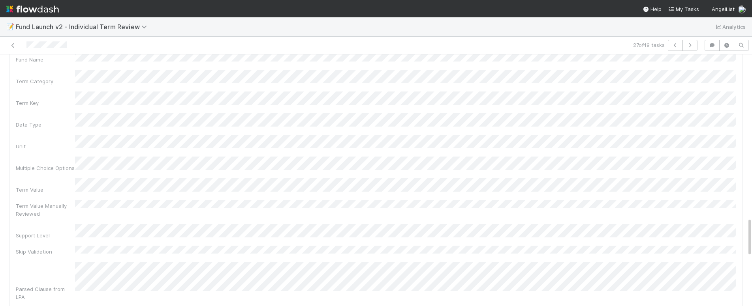
scroll to position [1071, 0]
click at [49, 257] on div "Parsed Clause from LPA" at bounding box center [376, 276] width 720 height 39
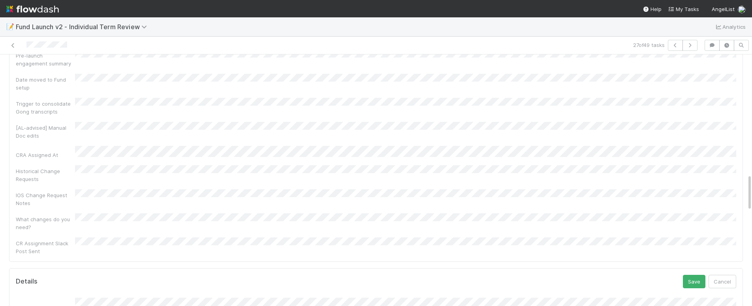
scroll to position [801, 0]
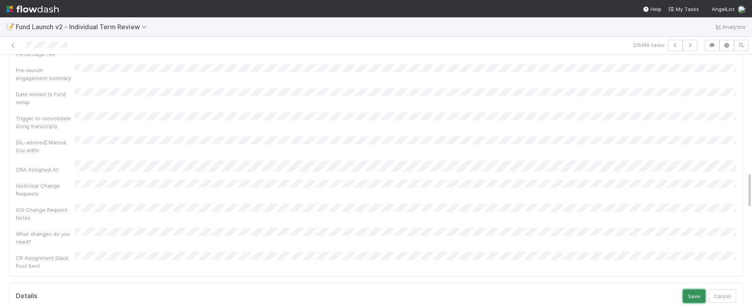
click at [702, 290] on button "Save" at bounding box center [694, 296] width 23 height 13
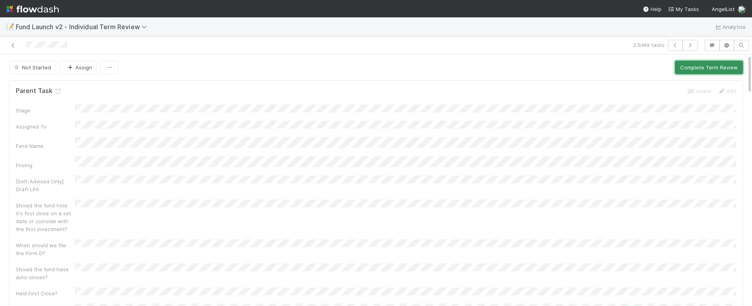
drag, startPoint x: 699, startPoint y: 68, endPoint x: 704, endPoint y: 70, distance: 5.4
click at [699, 69] on button "Complete Term Review" at bounding box center [709, 67] width 68 height 13
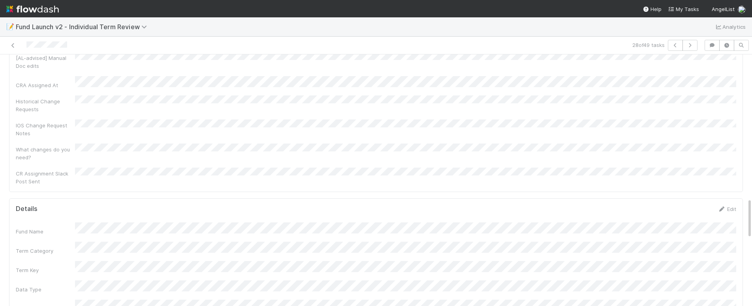
scroll to position [884, 0]
click at [734, 208] on link "Edit" at bounding box center [726, 211] width 19 height 6
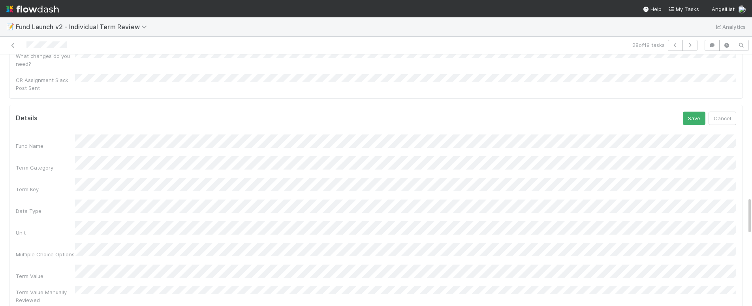
scroll to position [898, 0]
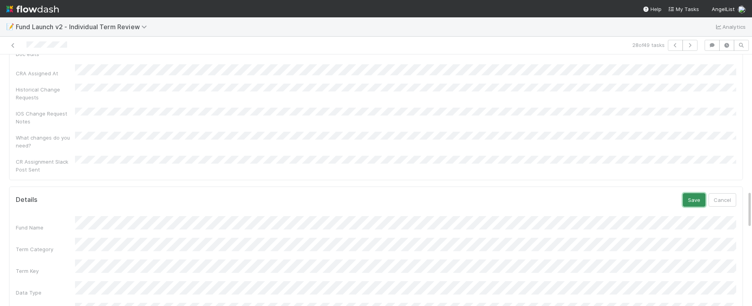
click at [693, 193] on button "Save" at bounding box center [694, 199] width 23 height 13
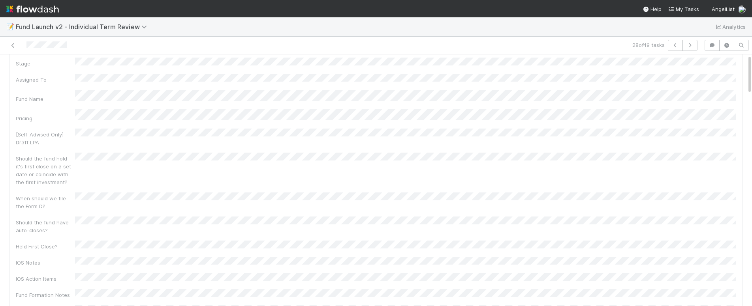
scroll to position [0, 0]
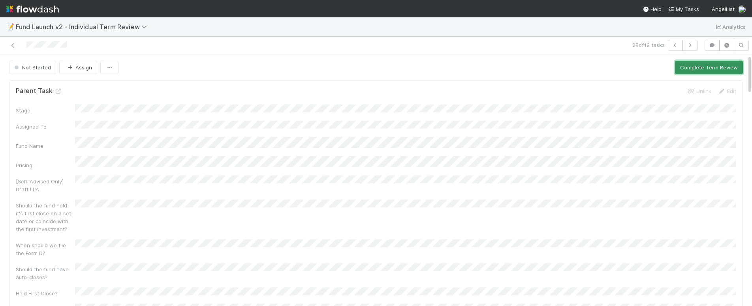
drag, startPoint x: 708, startPoint y: 68, endPoint x: 751, endPoint y: 69, distance: 43.4
click at [708, 68] on button "Complete Term Review" at bounding box center [709, 67] width 68 height 13
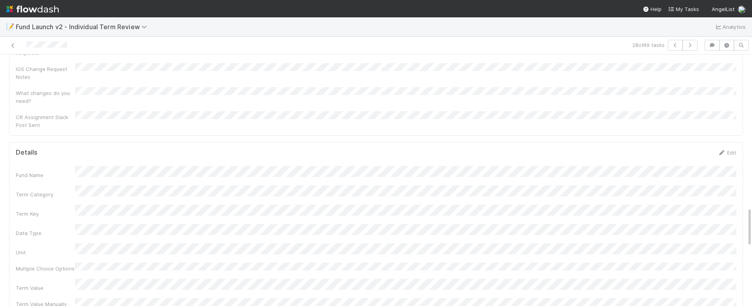
scroll to position [920, 0]
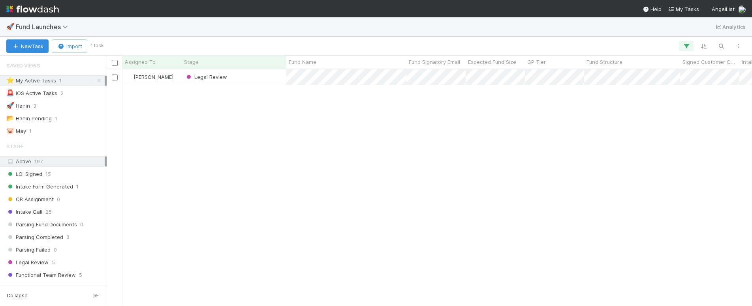
scroll to position [237, 645]
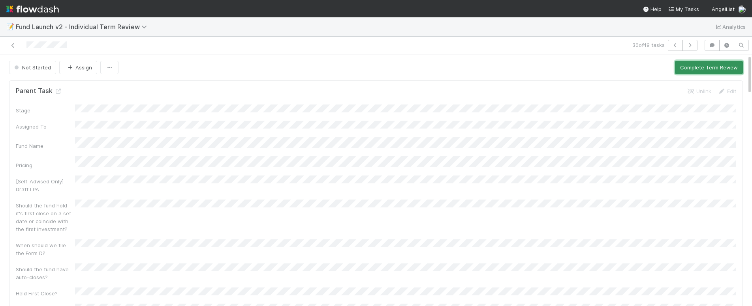
drag, startPoint x: 704, startPoint y: 68, endPoint x: 736, endPoint y: 69, distance: 31.6
click at [704, 68] on button "Complete Term Review" at bounding box center [709, 67] width 68 height 13
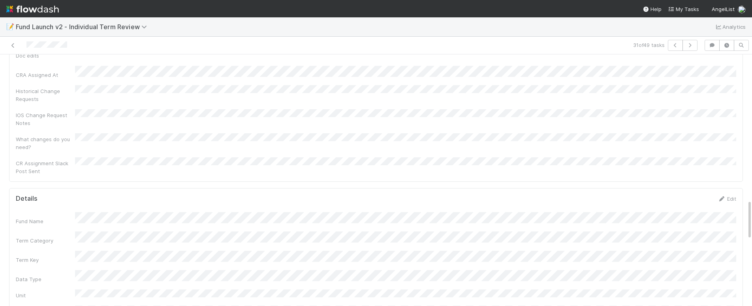
scroll to position [892, 0]
drag, startPoint x: 728, startPoint y: 111, endPoint x: 751, endPoint y: 114, distance: 23.6
click at [729, 200] on link "Edit" at bounding box center [726, 203] width 19 height 6
click at [33, 256] on div "Parsed Clause from LPA" at bounding box center [376, 275] width 720 height 39
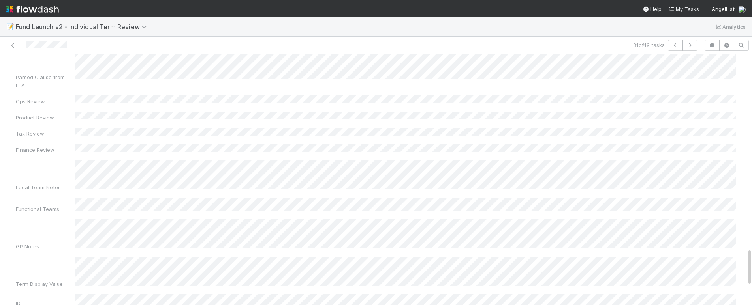
scroll to position [1279, 0]
click at [79, 83] on div "Fund Name Term Category Term Key Data Type Unit Multiple Choice Options Term Va…" at bounding box center [376, 101] width 720 height 532
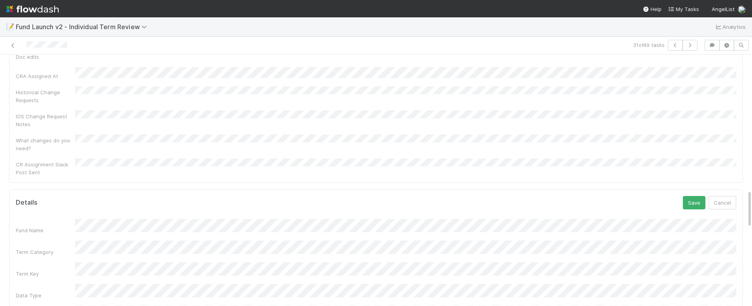
scroll to position [893, 0]
click at [692, 198] on button "Save" at bounding box center [694, 204] width 23 height 13
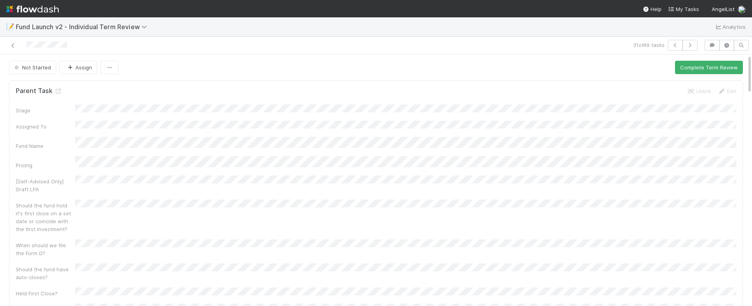
scroll to position [12, 0]
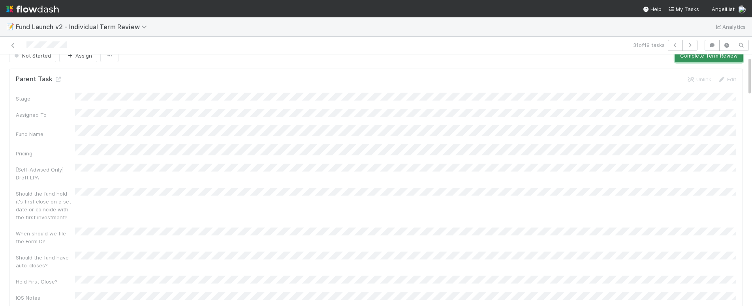
drag, startPoint x: 693, startPoint y: 60, endPoint x: 692, endPoint y: 71, distance: 11.9
click at [693, 60] on button "Complete Term Review" at bounding box center [709, 55] width 68 height 13
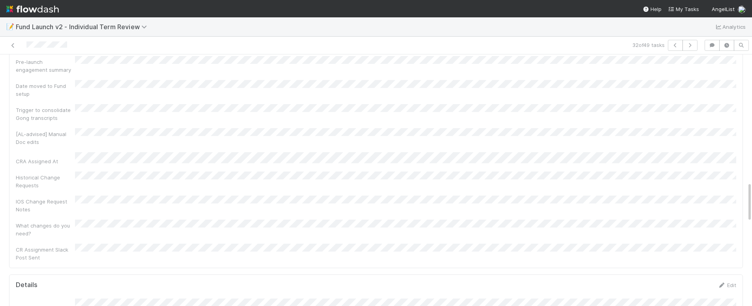
scroll to position [785, 0]
click at [734, 306] on link "Edit" at bounding box center [726, 310] width 19 height 6
click at [31, 139] on div "Fund Name Term Category Term Key Data Type Unit Multiple Choice Options Term Va…" at bounding box center [373, 308] width 720 height 532
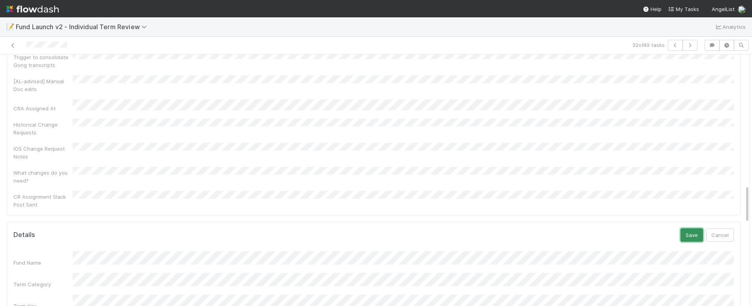
click at [693, 229] on button "Save" at bounding box center [691, 235] width 23 height 13
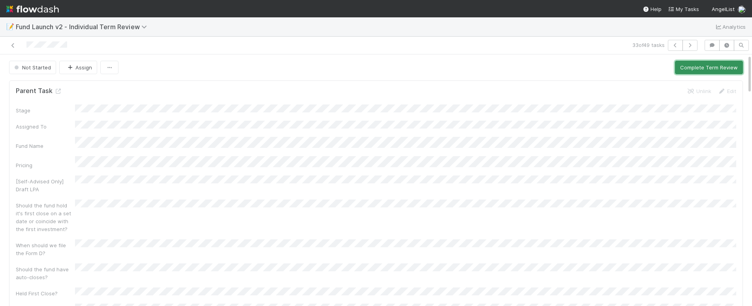
click at [702, 72] on button "Complete Term Review" at bounding box center [709, 67] width 68 height 13
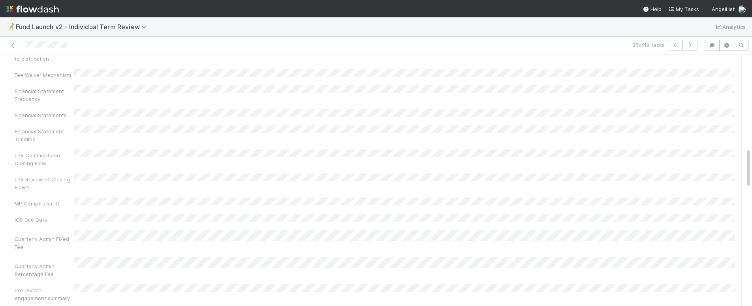
scroll to position [580, 0]
click at [13, 45] on icon at bounding box center [13, 45] width 8 height 5
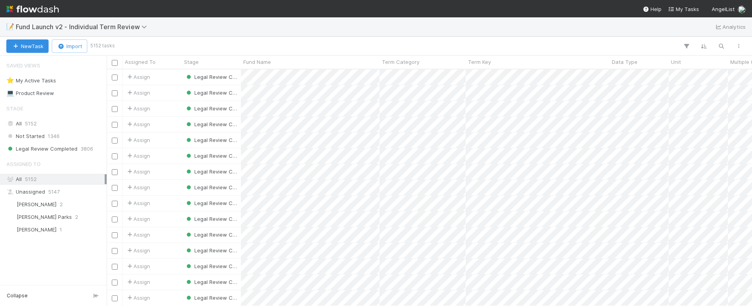
scroll to position [237, 645]
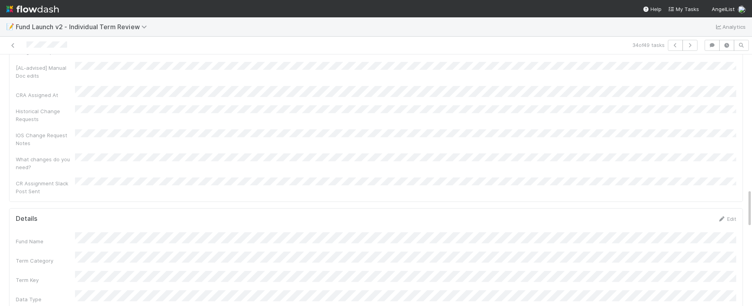
scroll to position [859, 0]
click at [728, 233] on link "Edit" at bounding box center [726, 236] width 19 height 6
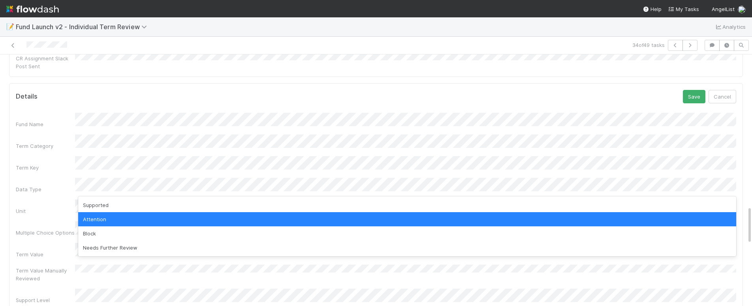
drag, startPoint x: 185, startPoint y: 177, endPoint x: 283, endPoint y: 208, distance: 102.6
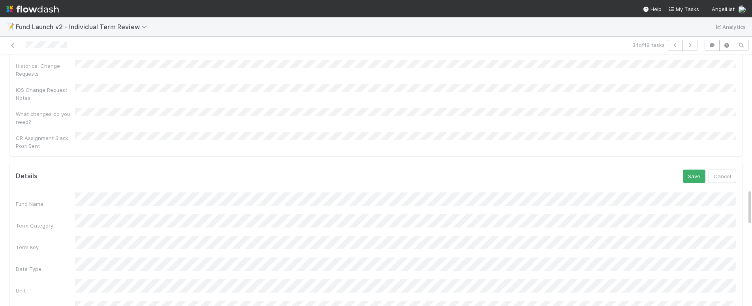
scroll to position [902, 0]
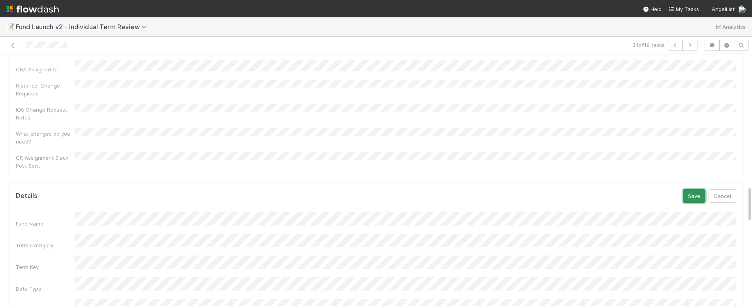
click at [695, 190] on button "Save" at bounding box center [694, 196] width 23 height 13
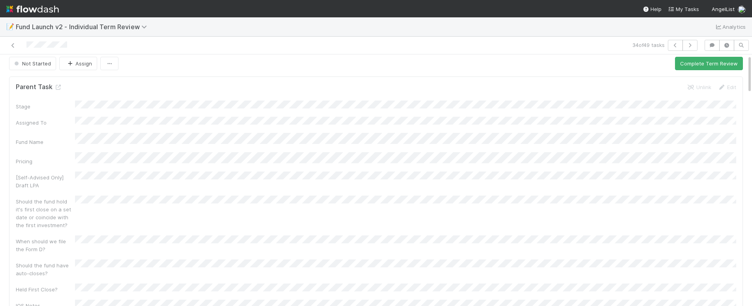
scroll to position [0, 0]
drag, startPoint x: 716, startPoint y: 66, endPoint x: 729, endPoint y: 70, distance: 14.1
click at [716, 66] on button "Complete Term Review" at bounding box center [709, 67] width 68 height 13
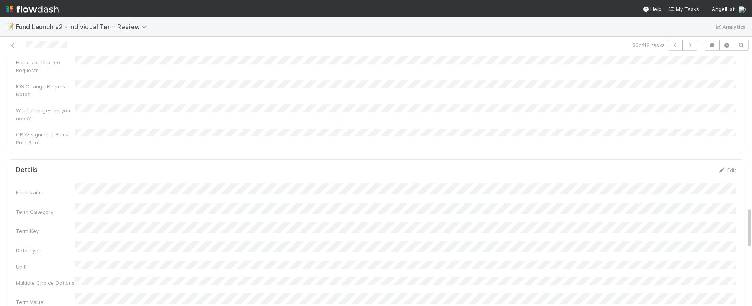
scroll to position [927, 0]
click at [734, 165] on link "Edit" at bounding box center [726, 168] width 19 height 6
click at [696, 164] on button "Save" at bounding box center [694, 170] width 23 height 13
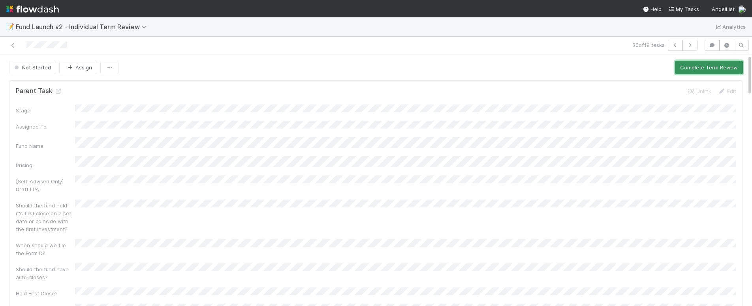
click at [708, 68] on button "Complete Term Review" at bounding box center [709, 67] width 68 height 13
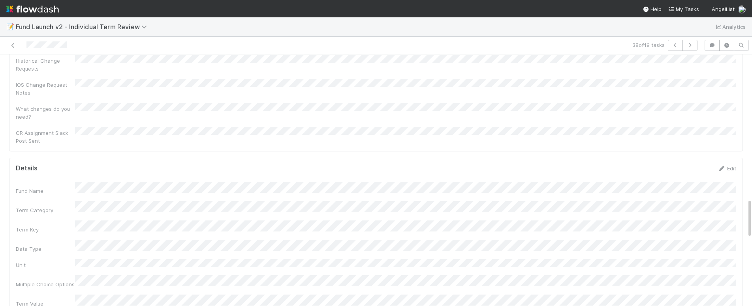
scroll to position [926, 0]
click at [729, 166] on link "Edit" at bounding box center [726, 169] width 19 height 6
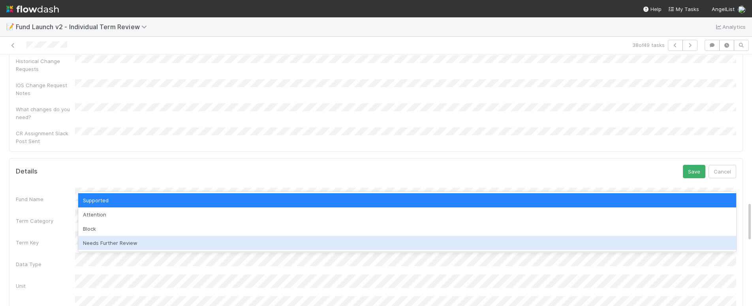
click at [194, 242] on div "Needs Further Review" at bounding box center [407, 243] width 658 height 14
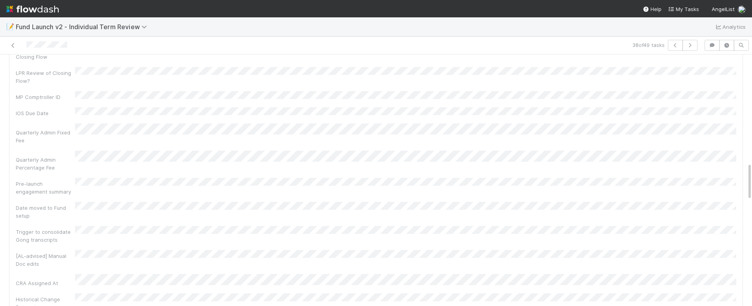
scroll to position [734, 0]
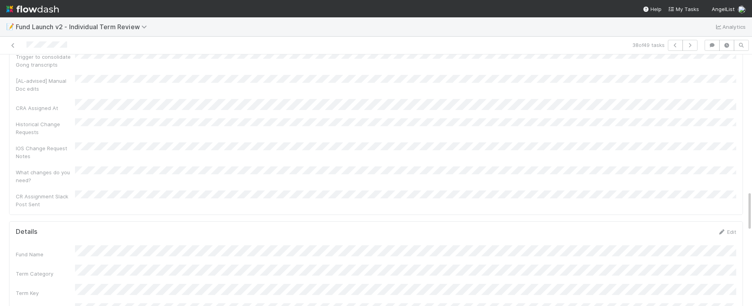
scroll to position [858, 0]
click at [730, 234] on link "Edit" at bounding box center [726, 237] width 19 height 6
click at [694, 203] on button "Save" at bounding box center [694, 209] width 23 height 13
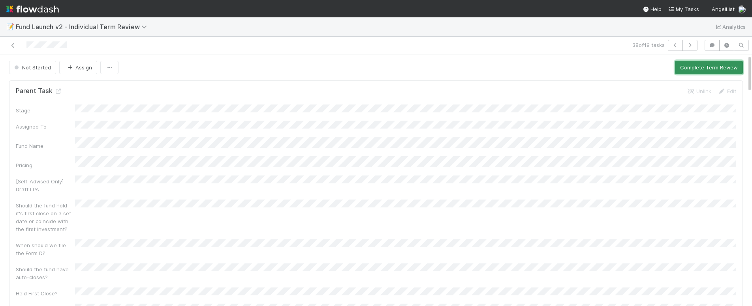
click at [713, 67] on button "Complete Term Review" at bounding box center [709, 67] width 68 height 13
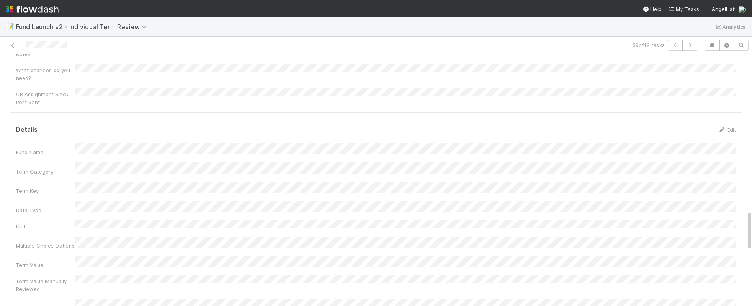
scroll to position [966, 0]
click at [730, 268] on link "Edit" at bounding box center [726, 271] width 19 height 6
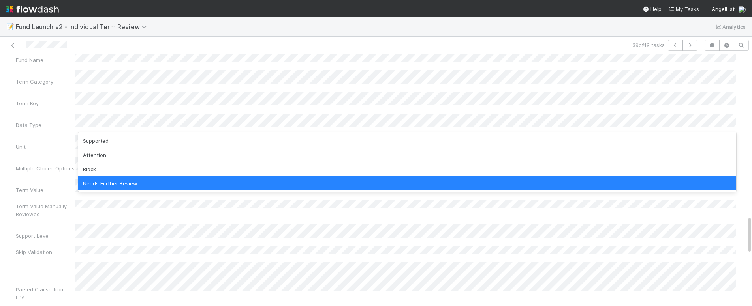
click at [158, 201] on div "Term Value Manually Reviewed" at bounding box center [376, 210] width 720 height 18
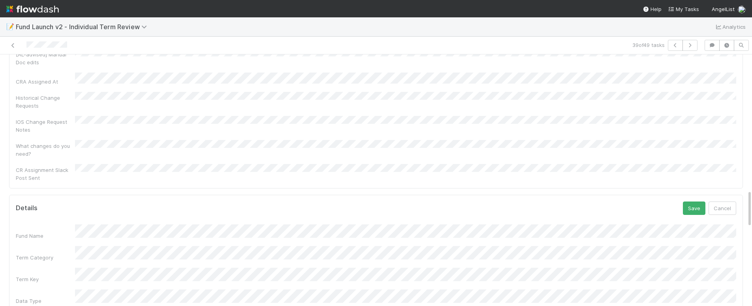
scroll to position [862, 0]
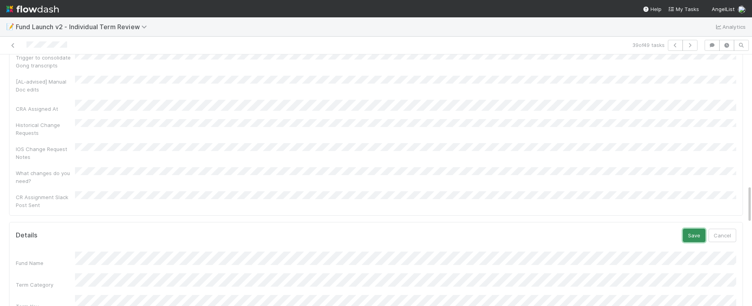
click at [696, 229] on button "Save" at bounding box center [694, 235] width 23 height 13
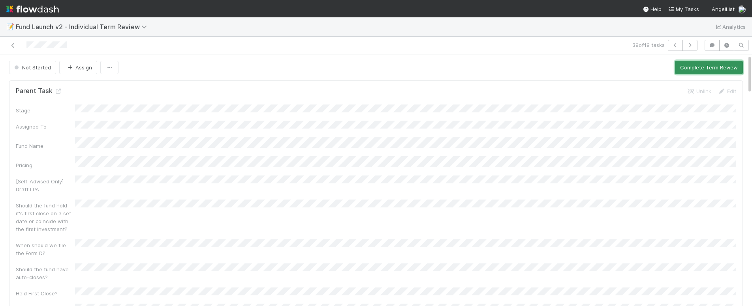
click at [702, 65] on button "Complete Term Review" at bounding box center [709, 67] width 68 height 13
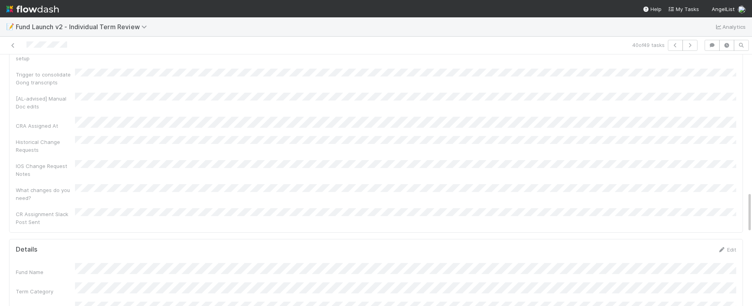
scroll to position [849, 0]
click at [729, 243] on link "Edit" at bounding box center [726, 246] width 19 height 6
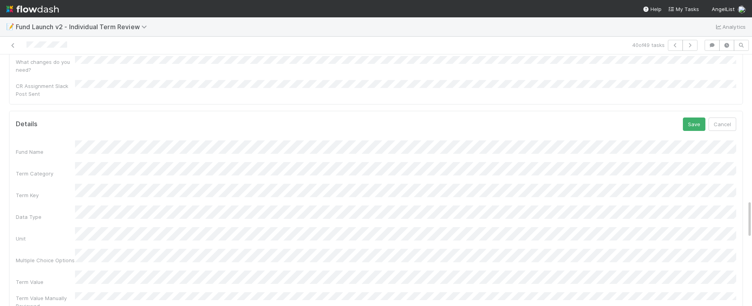
scroll to position [974, 0]
click at [57, 270] on div "Term Value" at bounding box center [376, 277] width 720 height 15
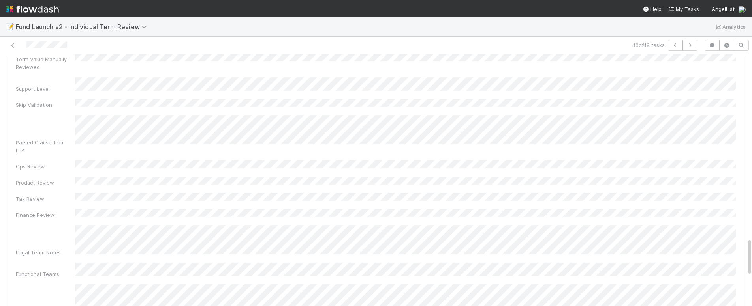
scroll to position [1214, 0]
click at [411, 236] on div "Fund Name Term Category Term Key Data Type Unit Multiple Choice Options Term Va…" at bounding box center [376, 166] width 720 height 532
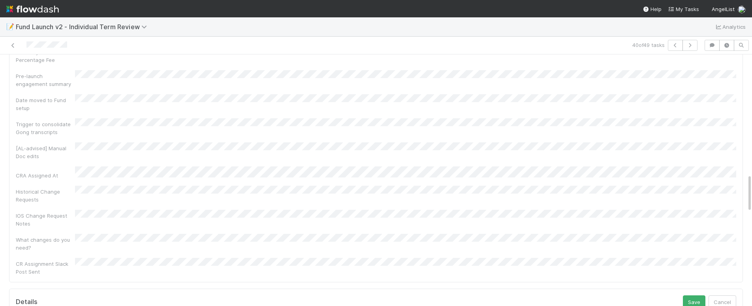
scroll to position [790, 0]
click at [689, 301] on button "Save" at bounding box center [694, 307] width 23 height 13
click at [732, 292] on link "Edit" at bounding box center [726, 295] width 19 height 6
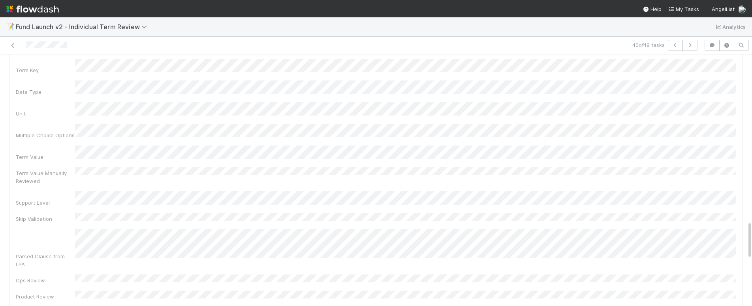
scroll to position [1100, 0]
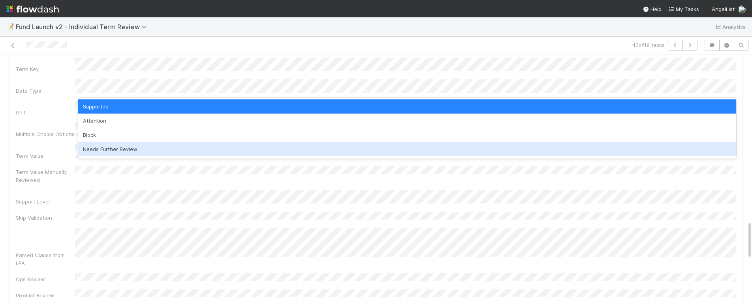
drag, startPoint x: 249, startPoint y: 149, endPoint x: 255, endPoint y: 145, distance: 7.1
click at [250, 148] on div "Needs Further Review" at bounding box center [407, 149] width 658 height 14
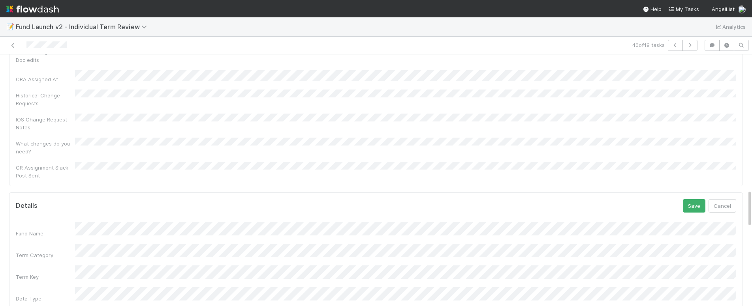
scroll to position [890, 0]
click at [694, 201] on button "Save" at bounding box center [694, 207] width 23 height 13
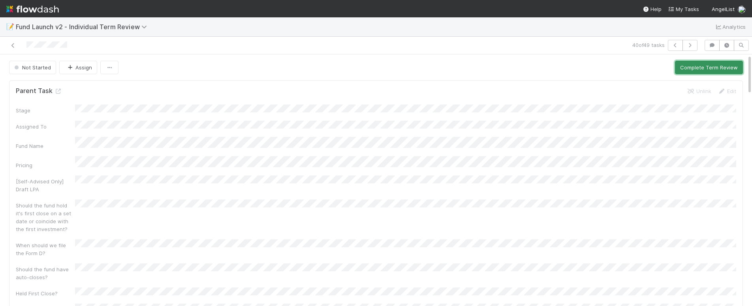
drag, startPoint x: 699, startPoint y: 69, endPoint x: 689, endPoint y: 57, distance: 15.1
click at [699, 69] on button "Complete Term Review" at bounding box center [709, 67] width 68 height 13
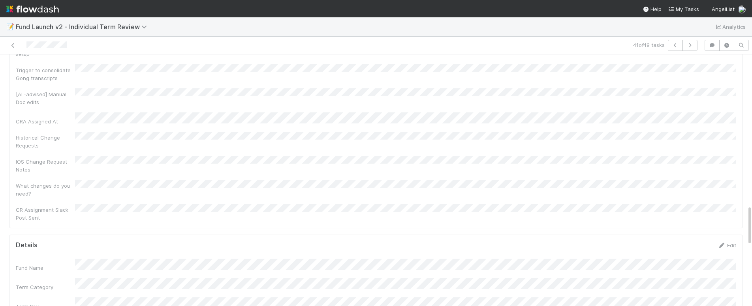
scroll to position [937, 0]
click at [727, 155] on link "Edit" at bounding box center [726, 158] width 19 height 6
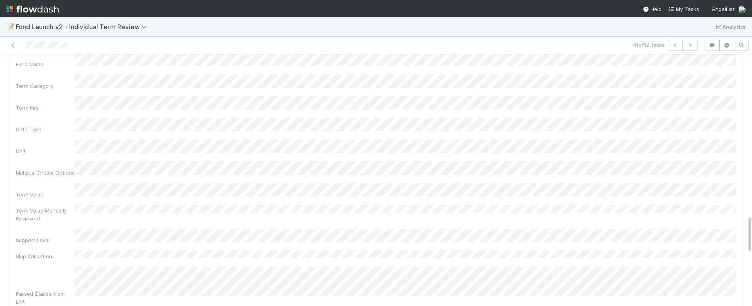
scroll to position [1062, 0]
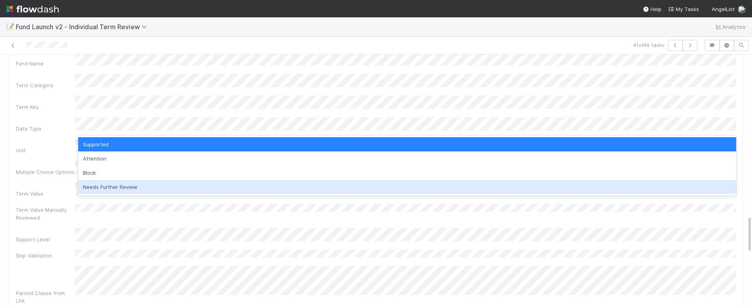
click at [134, 187] on div "Needs Further Review" at bounding box center [407, 187] width 658 height 14
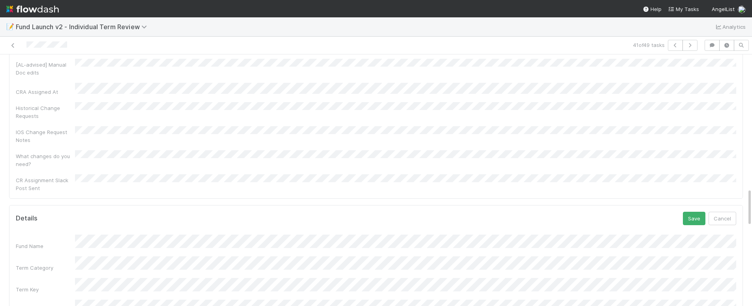
scroll to position [876, 0]
click at [696, 215] on button "Save" at bounding box center [694, 221] width 23 height 13
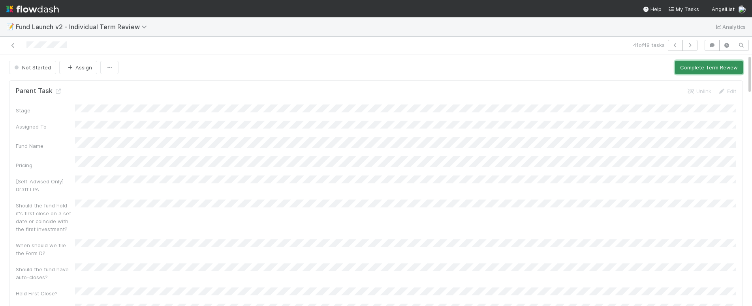
drag, startPoint x: 689, startPoint y: 69, endPoint x: 688, endPoint y: 77, distance: 8.0
click at [689, 69] on button "Complete Term Review" at bounding box center [709, 67] width 68 height 13
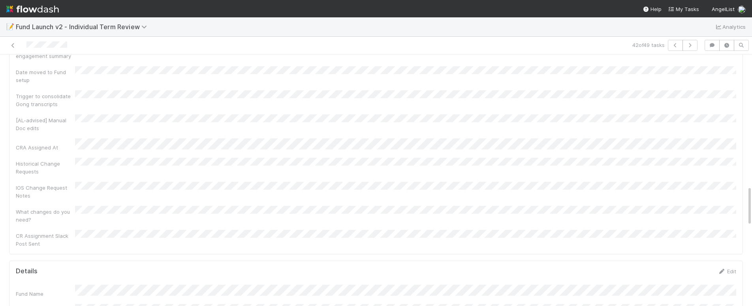
scroll to position [818, 0]
click at [731, 172] on link "Edit" at bounding box center [726, 175] width 19 height 6
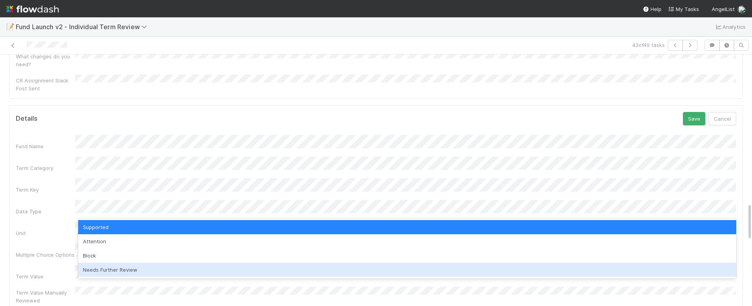
click at [141, 274] on div "Needs Further Review" at bounding box center [407, 270] width 658 height 14
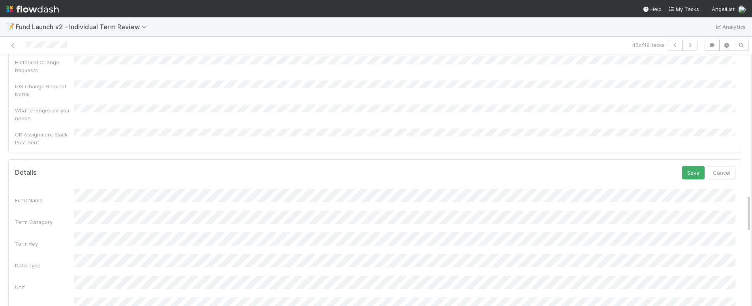
scroll to position [923, 0]
drag, startPoint x: 694, startPoint y: 81, endPoint x: 697, endPoint y: 93, distance: 11.9
click at [694, 168] on button "Save" at bounding box center [693, 174] width 23 height 13
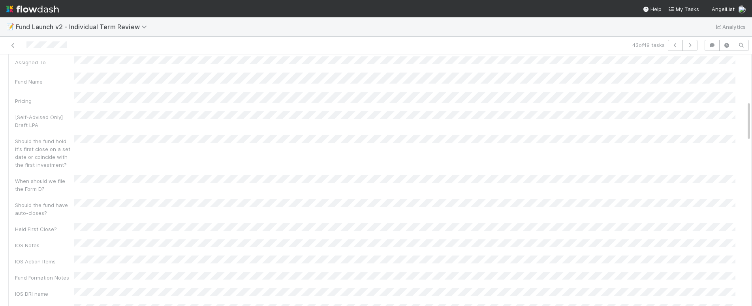
scroll to position [0, 0]
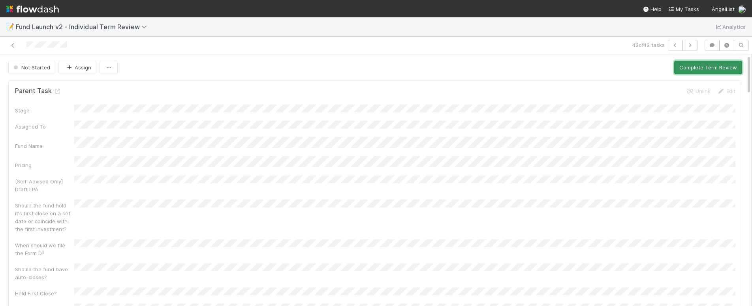
click at [717, 71] on button "Complete Term Review" at bounding box center [708, 67] width 68 height 13
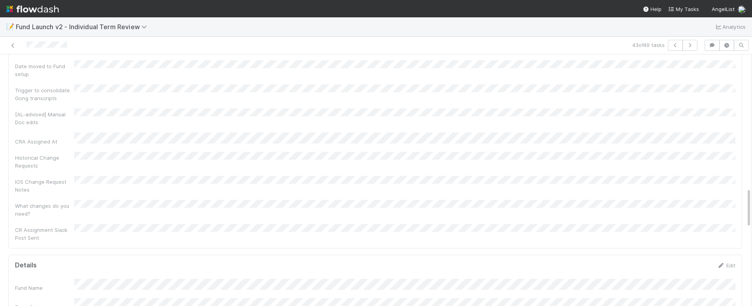
scroll to position [832, 0]
click at [727, 259] on div "Edit" at bounding box center [726, 263] width 19 height 8
click at [732, 260] on link "Edit" at bounding box center [726, 263] width 19 height 6
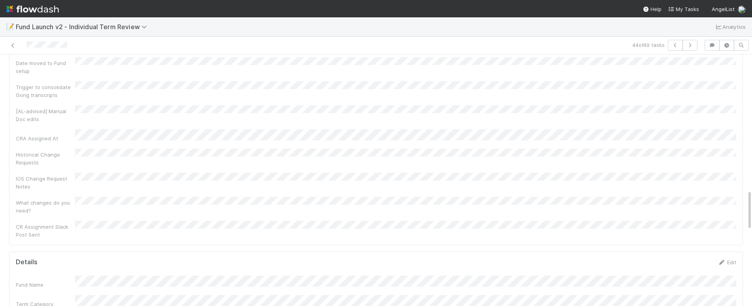
scroll to position [837, 0]
click at [733, 255] on link "Edit" at bounding box center [726, 258] width 19 height 6
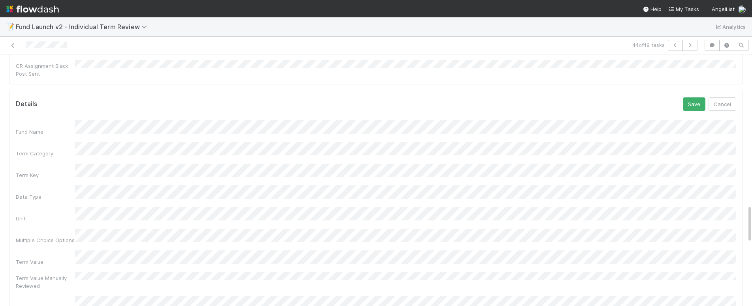
scroll to position [993, 0]
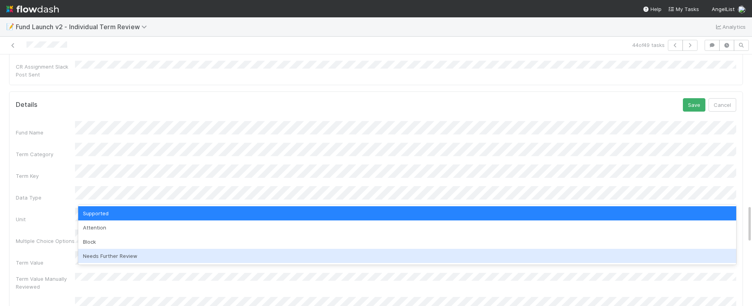
click at [114, 256] on div "Needs Further Review" at bounding box center [407, 256] width 658 height 14
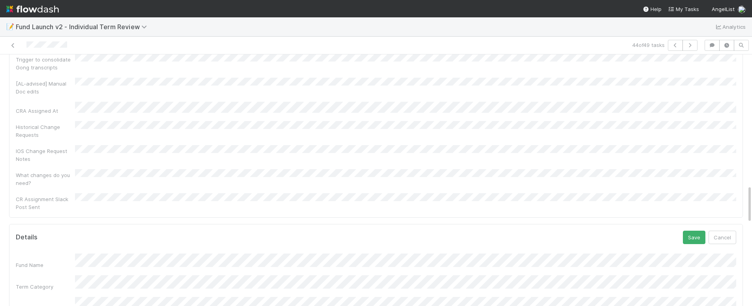
scroll to position [860, 0]
click at [692, 231] on button "Save" at bounding box center [694, 237] width 23 height 13
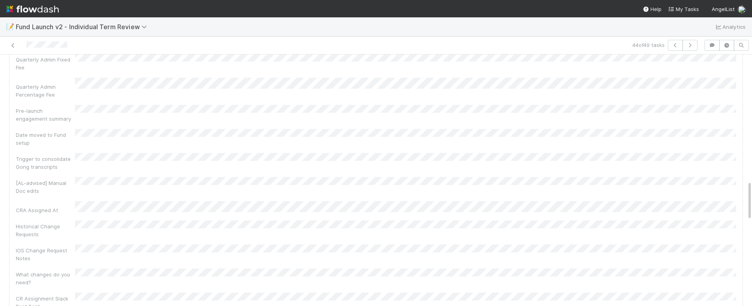
scroll to position [762, 0]
drag, startPoint x: 688, startPoint y: 190, endPoint x: 696, endPoint y: 194, distance: 9.5
click at [688, 276] on button "Save" at bounding box center [694, 282] width 23 height 13
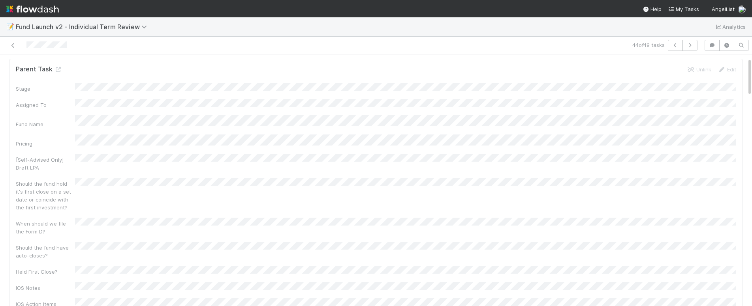
scroll to position [0, 0]
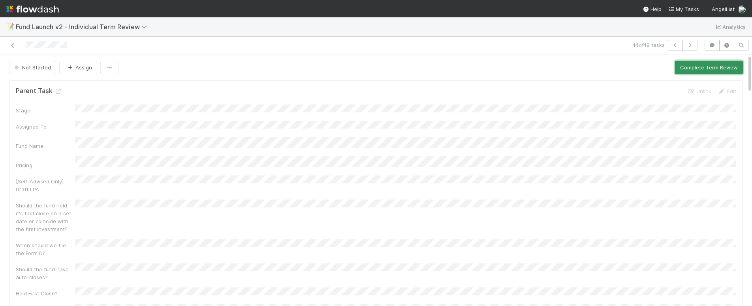
click at [704, 67] on button "Complete Term Review" at bounding box center [709, 67] width 68 height 13
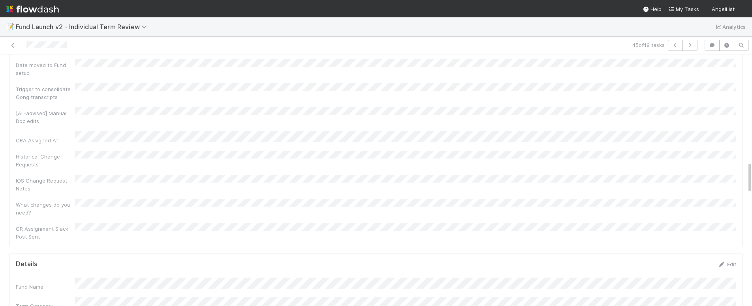
scroll to position [831, 0]
click at [730, 261] on link "Edit" at bounding box center [726, 264] width 19 height 6
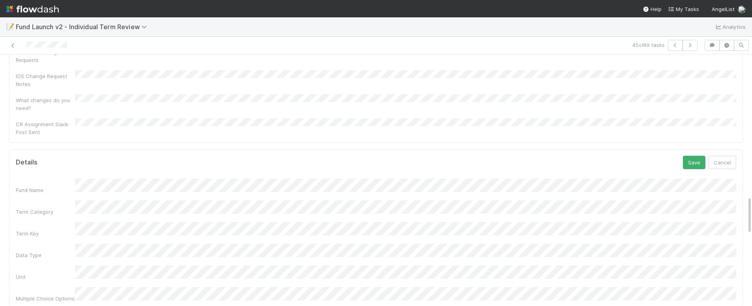
scroll to position [937, 0]
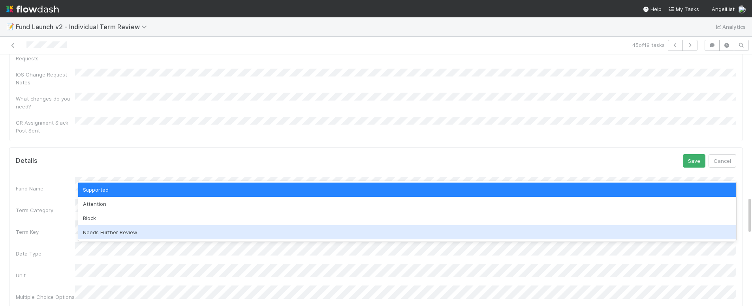
click at [123, 232] on div "Needs Further Review" at bounding box center [407, 232] width 658 height 14
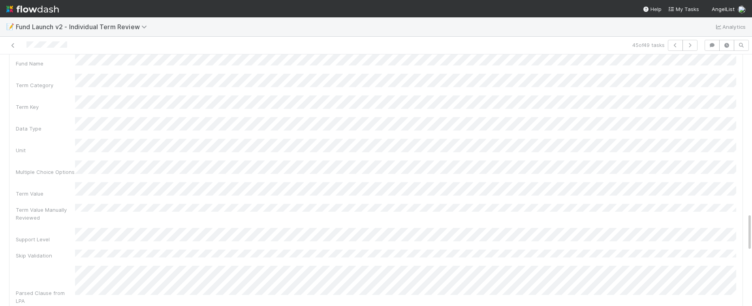
scroll to position [1063, 0]
click at [38, 265] on div "Parsed Clause from LPA" at bounding box center [376, 284] width 720 height 39
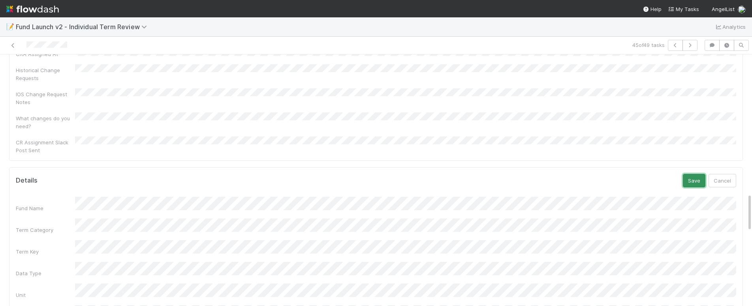
drag, startPoint x: 692, startPoint y: 90, endPoint x: 708, endPoint y: 101, distance: 19.2
click at [693, 174] on button "Save" at bounding box center [694, 180] width 23 height 13
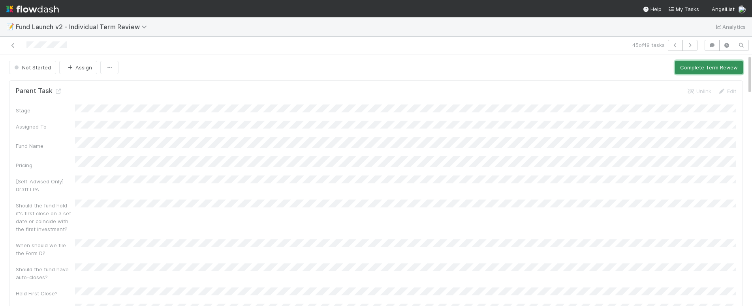
click at [708, 67] on button "Complete Term Review" at bounding box center [709, 67] width 68 height 13
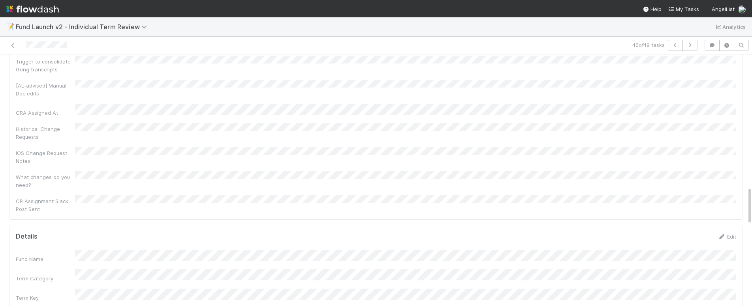
scroll to position [865, 0]
click at [730, 227] on link "Edit" at bounding box center [726, 230] width 19 height 6
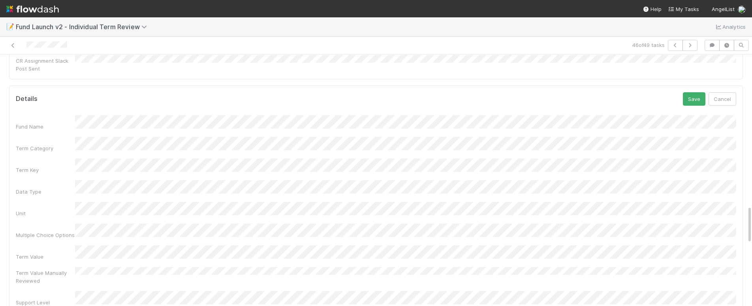
scroll to position [998, 0]
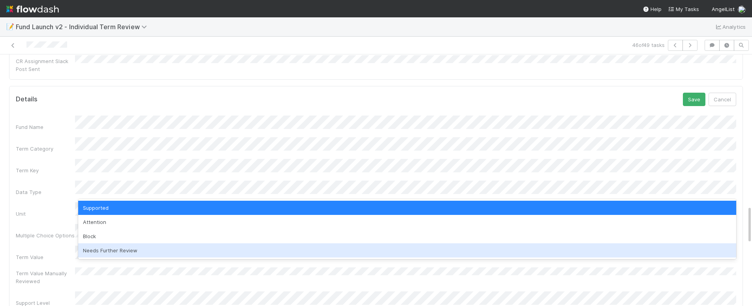
click at [104, 252] on div "Needs Further Review" at bounding box center [407, 251] width 658 height 14
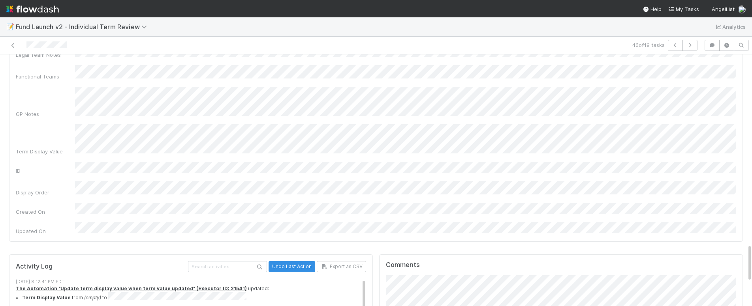
click at [412, 306] on html "📝 Fund Launch v2 - Individual Term Review Analytics 46 of 49 tasks Not Started …" at bounding box center [376, 153] width 752 height 306
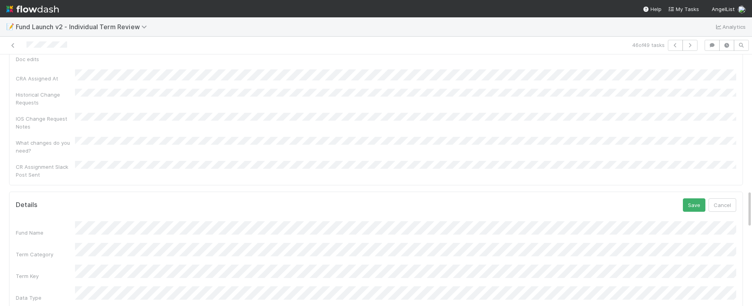
scroll to position [888, 0]
drag, startPoint x: 702, startPoint y: 122, endPoint x: 698, endPoint y: 122, distance: 4.4
click at [702, 204] on button "Save" at bounding box center [694, 210] width 23 height 13
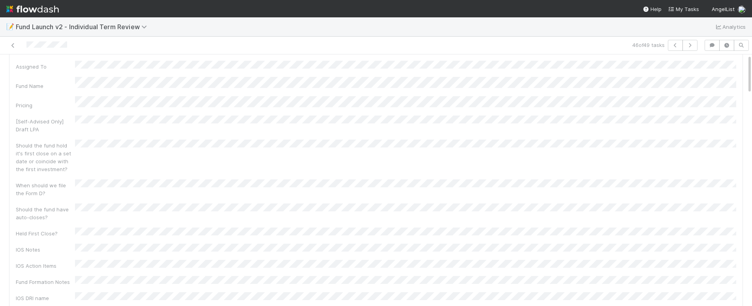
scroll to position [0, 0]
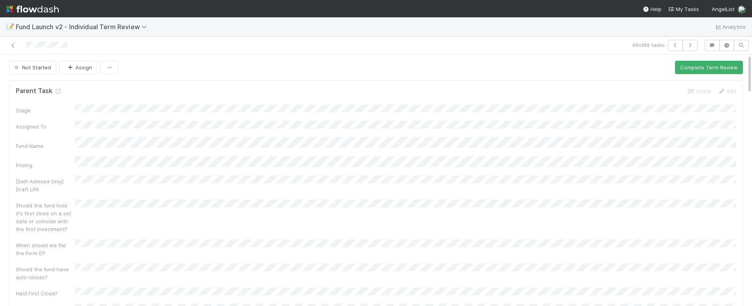
drag, startPoint x: 699, startPoint y: 69, endPoint x: 713, endPoint y: 75, distance: 15.0
click at [699, 69] on button "Complete Term Review" at bounding box center [709, 67] width 68 height 13
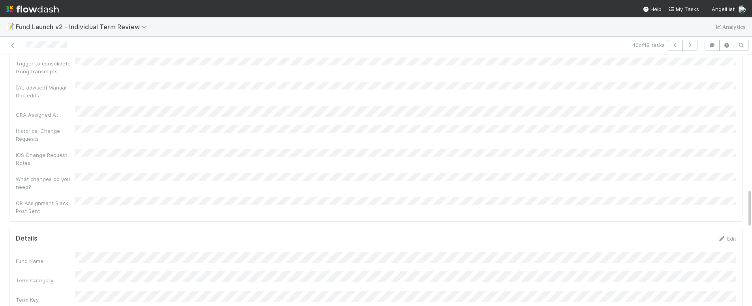
scroll to position [0, 0]
click at [732, 236] on link "Edit" at bounding box center [726, 239] width 19 height 6
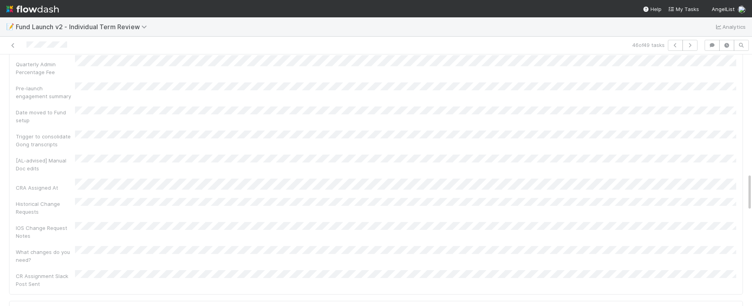
drag, startPoint x: 689, startPoint y: 219, endPoint x: 710, endPoint y: 217, distance: 20.7
click at [726, 243] on link "Edit" at bounding box center [726, 246] width 19 height 6
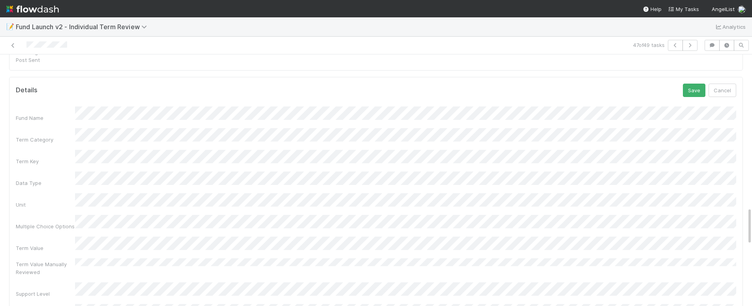
scroll to position [0, 2]
click at [751, 149] on div "Not Started Assign Complete Term Review Parent Task Unlink Edit Stage Assigned …" at bounding box center [376, 180] width 752 height 252
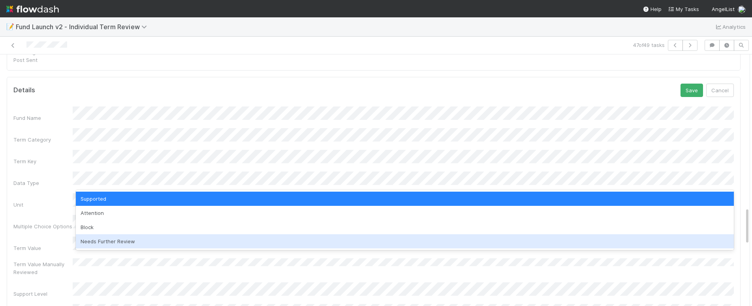
click at [223, 242] on div "Needs Further Review" at bounding box center [405, 242] width 658 height 14
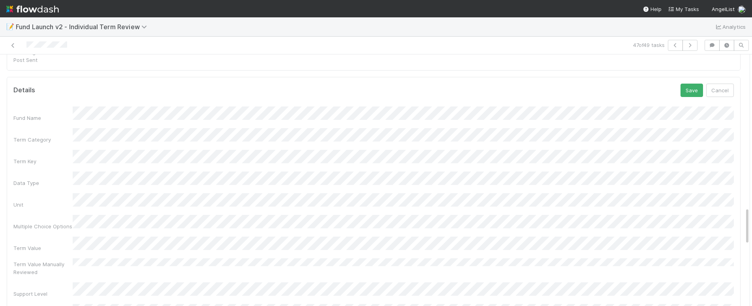
scroll to position [0, 0]
click at [0, 204] on html "📝 Fund Launch v2 - Individual Term Review Analytics 47 of 49 tasks Not Started …" at bounding box center [376, 153] width 752 height 306
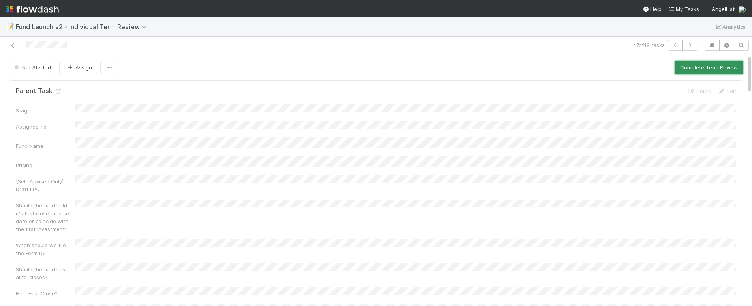
click at [686, 73] on button "Complete Term Review" at bounding box center [709, 67] width 68 height 13
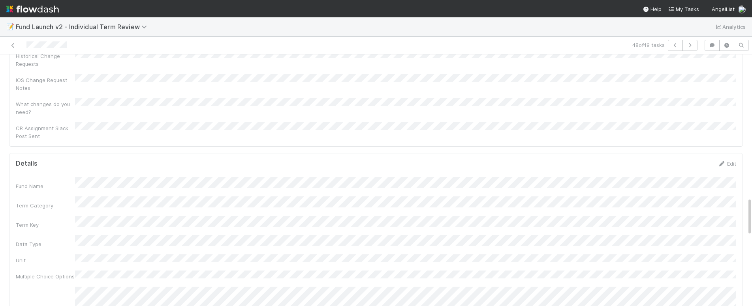
scroll to position [931, 0]
click at [729, 161] on link "Edit" at bounding box center [726, 164] width 19 height 6
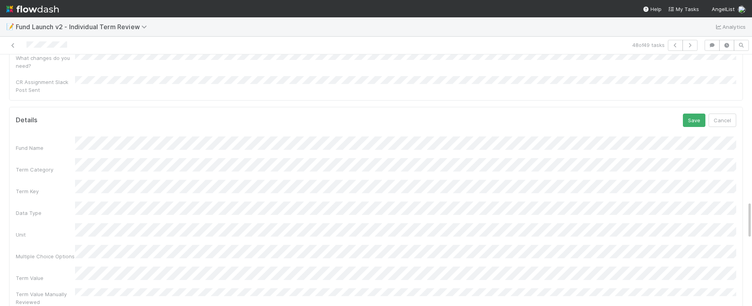
scroll to position [981, 0]
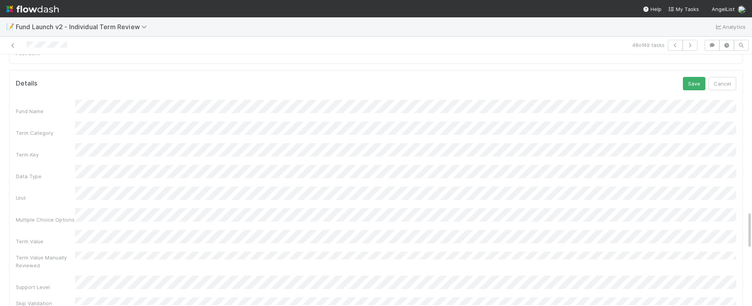
scroll to position [1009, 0]
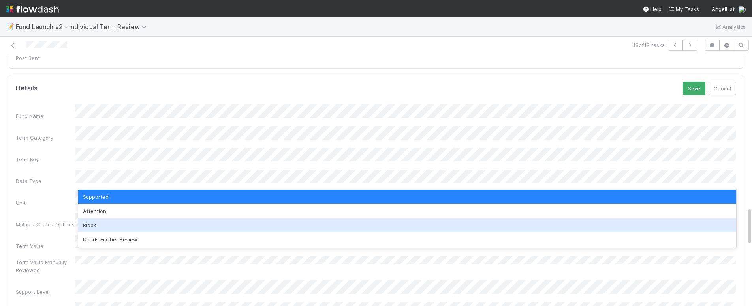
click at [123, 223] on div "Block" at bounding box center [407, 225] width 658 height 14
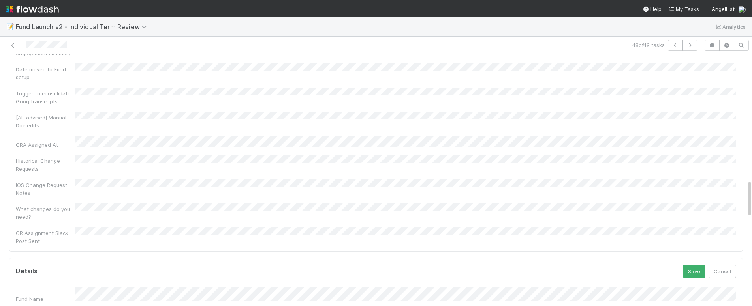
scroll to position [826, 0]
click at [689, 266] on button "Save" at bounding box center [694, 272] width 23 height 13
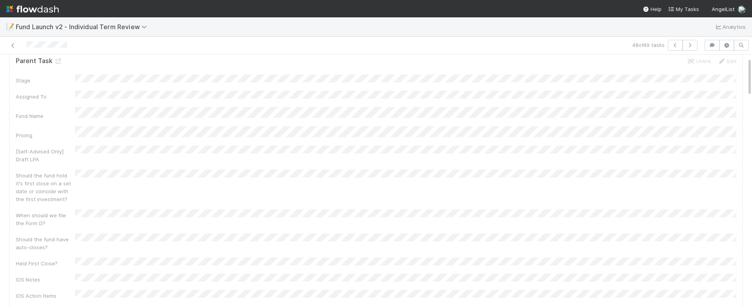
scroll to position [0, 0]
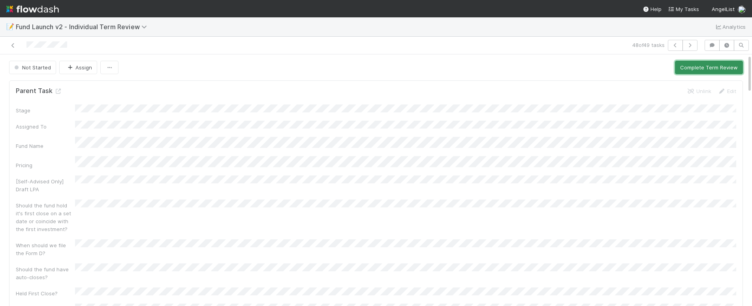
click at [692, 69] on button "Complete Term Review" at bounding box center [709, 67] width 68 height 13
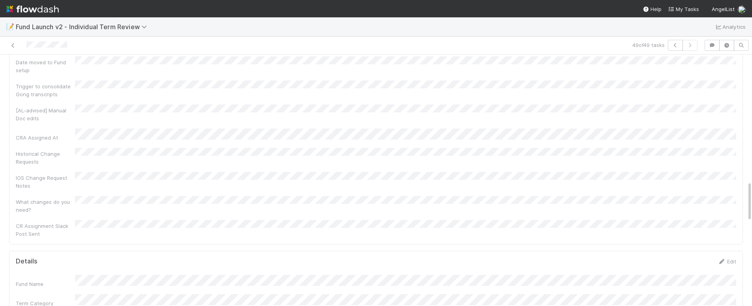
scroll to position [879, 0]
click at [732, 213] on link "Edit" at bounding box center [726, 216] width 19 height 6
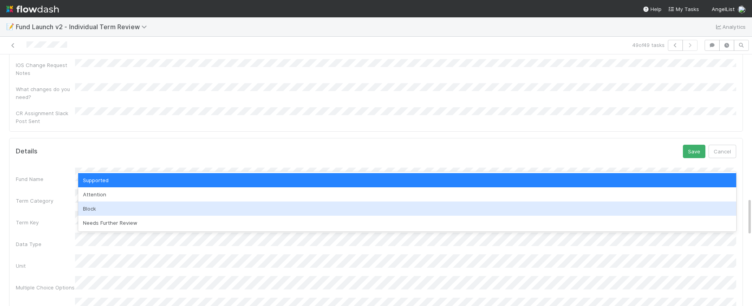
click at [133, 208] on div "Block" at bounding box center [407, 209] width 658 height 14
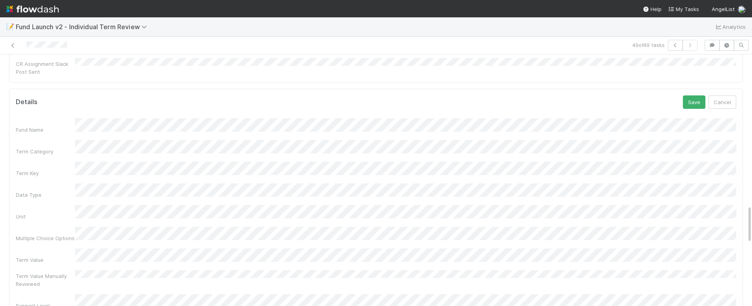
scroll to position [995, 0]
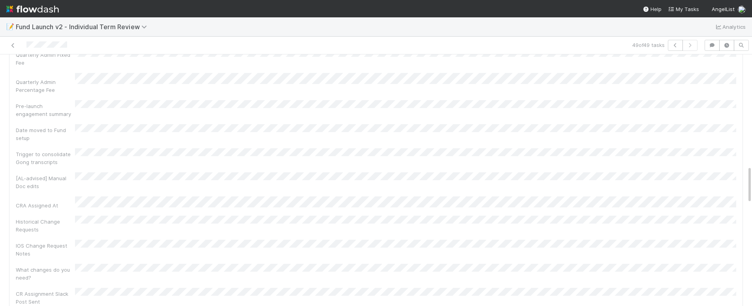
scroll to position [781, 0]
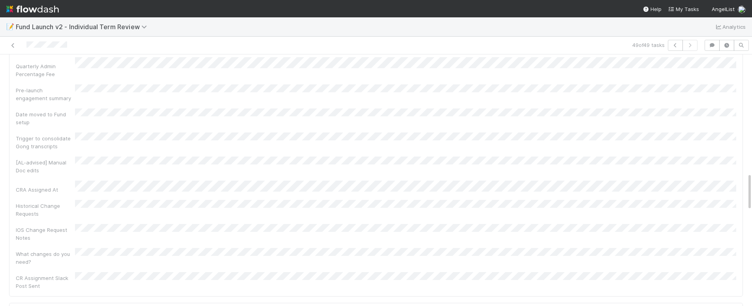
drag, startPoint x: 693, startPoint y: 223, endPoint x: 706, endPoint y: 216, distance: 14.1
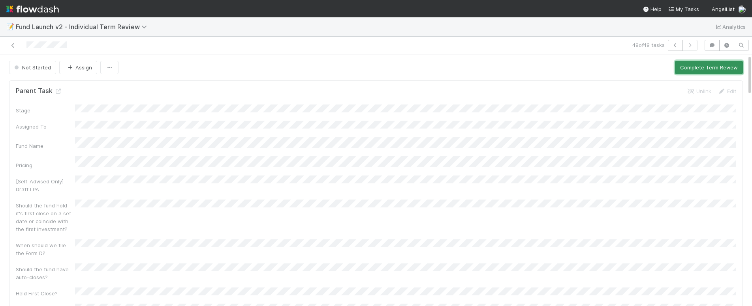
click at [715, 73] on button "Complete Term Review" at bounding box center [709, 67] width 68 height 13
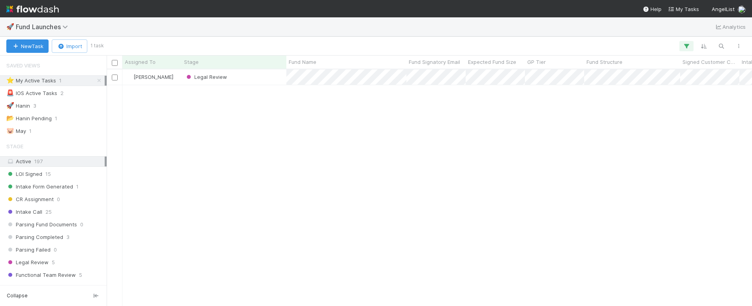
scroll to position [237, 645]
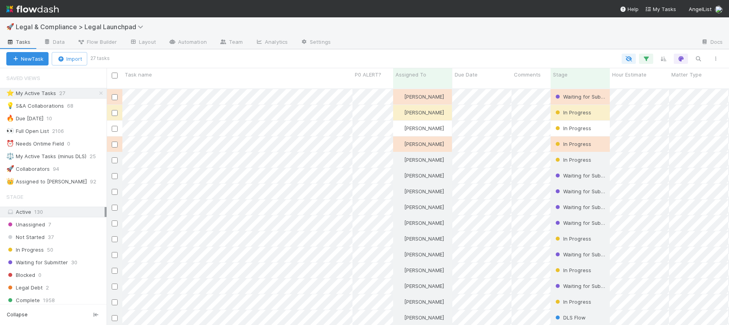
scroll to position [243, 623]
drag, startPoint x: 82, startPoint y: 94, endPoint x: 87, endPoint y: 94, distance: 4.8
click at [83, 94] on div "⭐ My Active Tasks 27" at bounding box center [56, 93] width 100 height 10
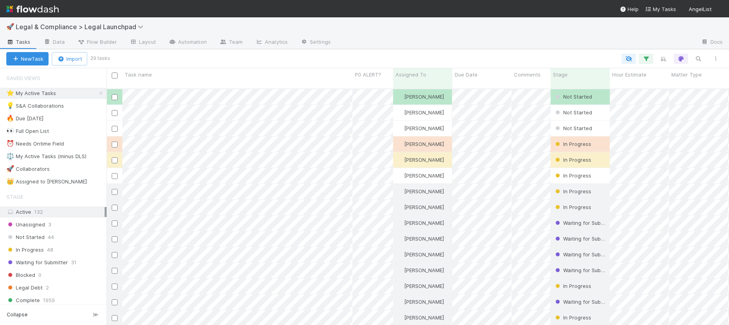
scroll to position [243, 623]
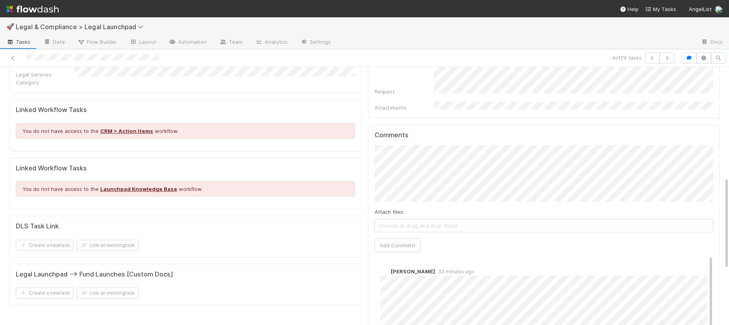
scroll to position [325, 0]
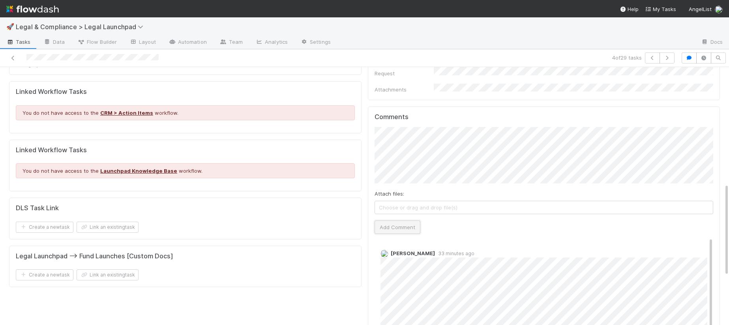
drag, startPoint x: 394, startPoint y: 213, endPoint x: 401, endPoint y: 210, distance: 7.9
click at [396, 221] on button "Add Comment" at bounding box center [398, 227] width 46 height 13
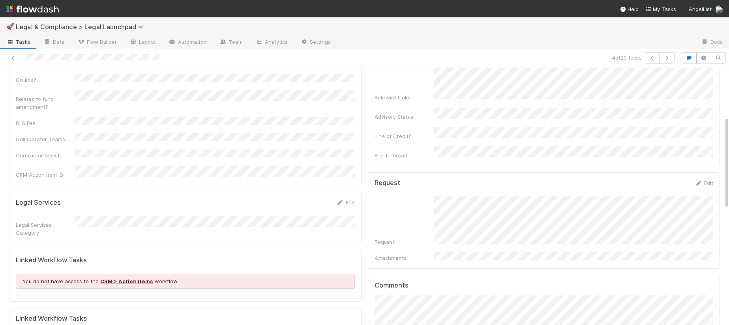
scroll to position [0, 0]
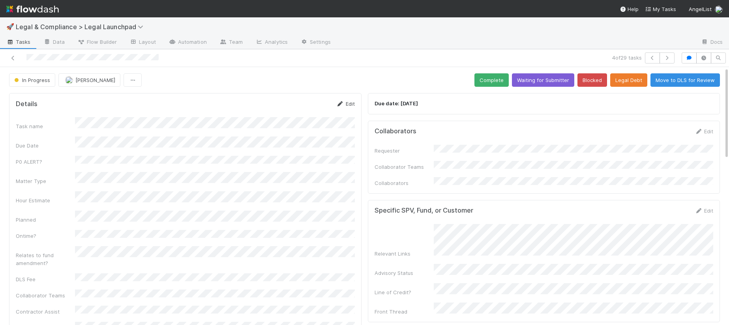
click at [350, 103] on link "Edit" at bounding box center [345, 104] width 19 height 6
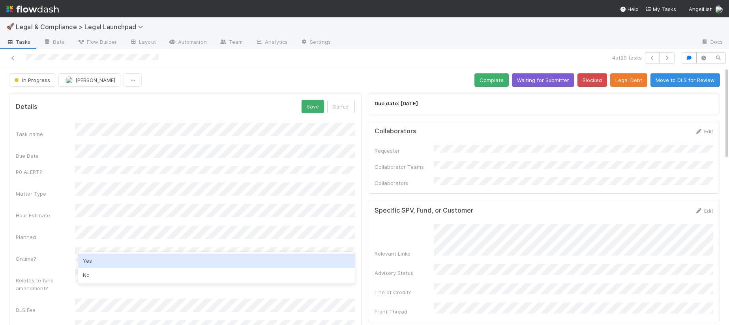
click at [114, 262] on div "Yes" at bounding box center [216, 261] width 277 height 14
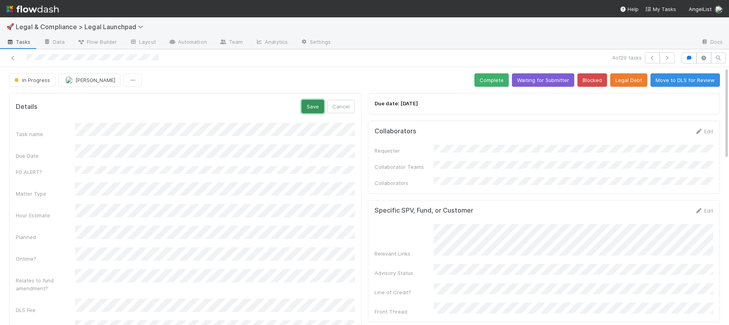
drag, startPoint x: 313, startPoint y: 106, endPoint x: 447, endPoint y: 96, distance: 134.6
click at [323, 104] on button "Save" at bounding box center [313, 106] width 23 height 13
click at [497, 81] on button "Complete" at bounding box center [492, 79] width 34 height 13
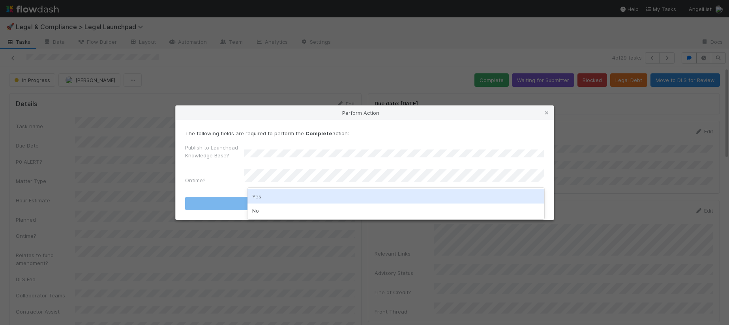
drag, startPoint x: 306, startPoint y: 194, endPoint x: 364, endPoint y: 204, distance: 58.9
click at [309, 195] on div "Yes" at bounding box center [396, 197] width 297 height 14
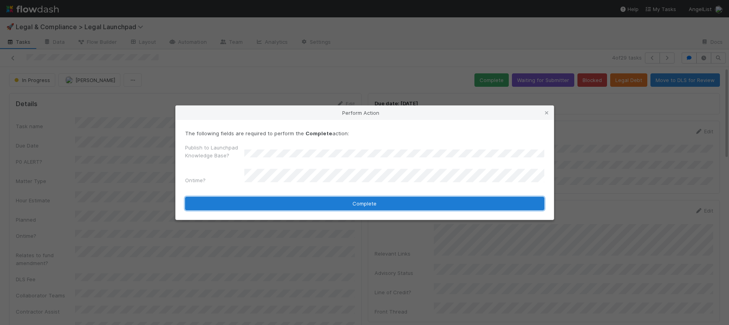
drag, startPoint x: 379, startPoint y: 201, endPoint x: 437, endPoint y: 192, distance: 58.3
click at [381, 201] on button "Complete" at bounding box center [364, 203] width 359 height 13
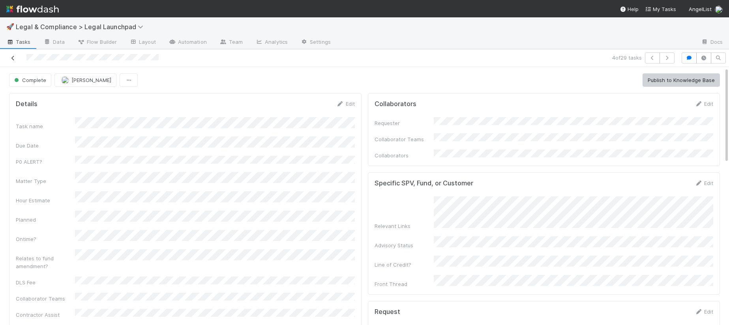
click at [13, 59] on icon at bounding box center [13, 58] width 8 height 5
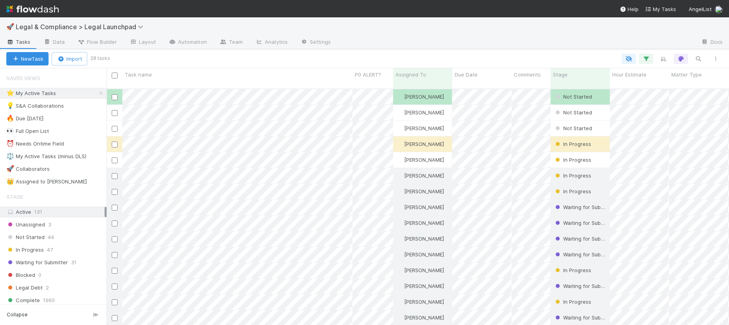
scroll to position [243, 623]
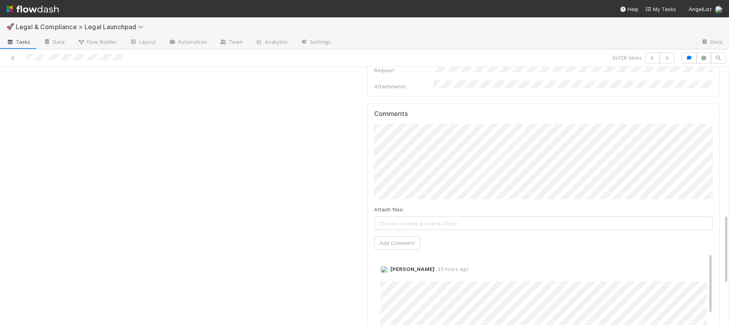
scroll to position [0, 1]
drag, startPoint x: 400, startPoint y: 227, endPoint x: 410, endPoint y: 227, distance: 10.3
click at [403, 236] on button "Add Comment" at bounding box center [396, 242] width 46 height 13
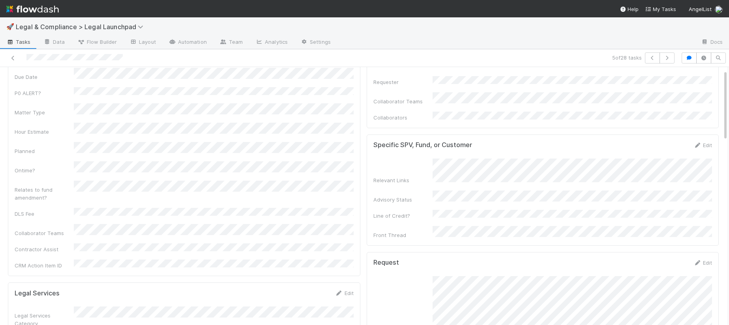
scroll to position [0, 0]
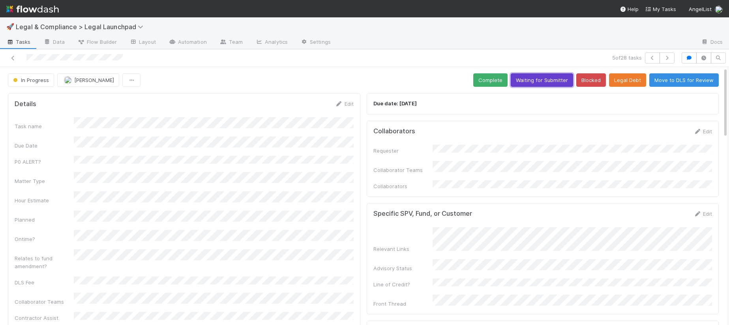
click at [531, 78] on button "Waiting for Submitter" at bounding box center [542, 79] width 62 height 13
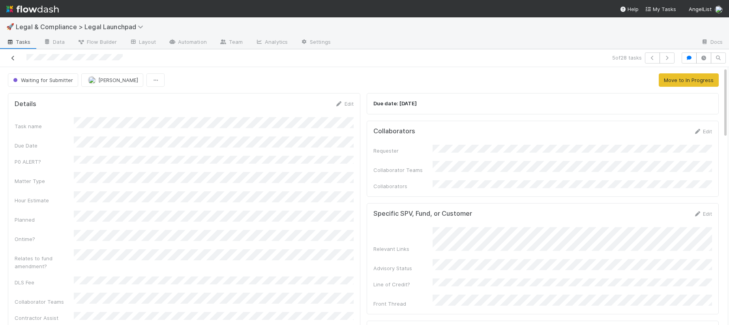
click at [14, 60] on icon at bounding box center [13, 58] width 8 height 5
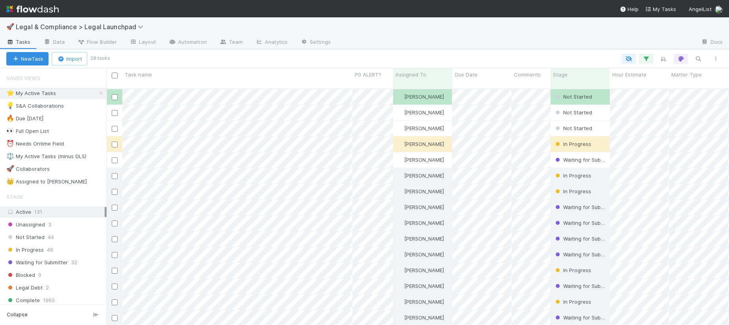
scroll to position [0, 0]
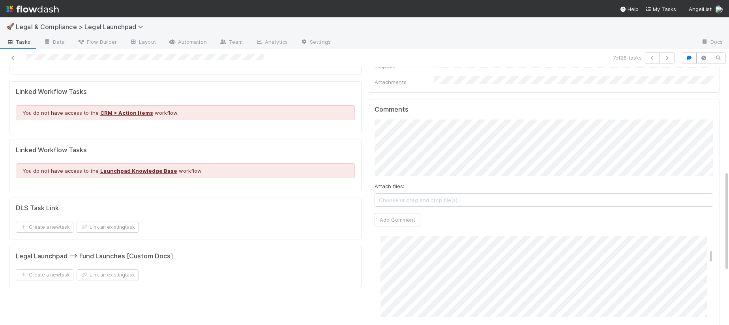
scroll to position [338, 0]
click at [371, 255] on div "Comments Attach files: Choose or drag and drop file(s) Add Comment Archit Dhar …" at bounding box center [544, 247] width 353 height 296
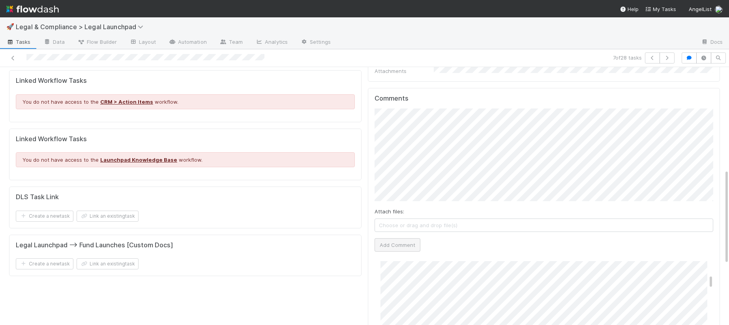
scroll to position [276, 0]
drag, startPoint x: 399, startPoint y: 236, endPoint x: 410, endPoint y: 235, distance: 11.5
click at [399, 240] on button "Add Comment" at bounding box center [398, 246] width 46 height 13
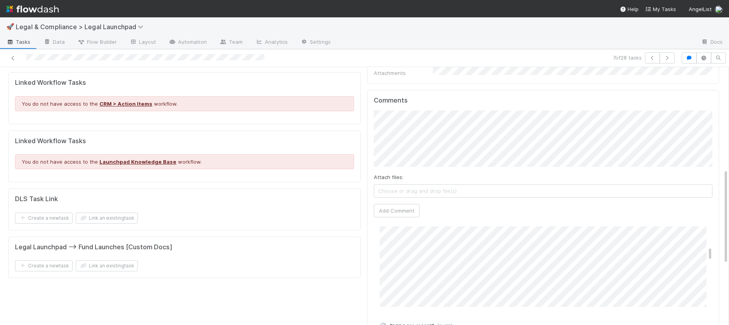
scroll to position [0, 0]
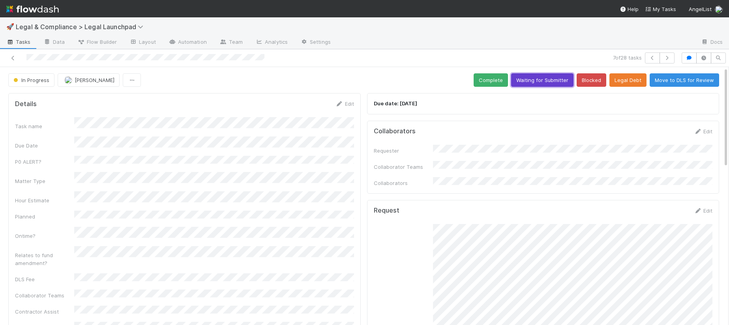
drag, startPoint x: 545, startPoint y: 82, endPoint x: 583, endPoint y: 38, distance: 57.9
click at [547, 80] on button "Waiting for Submitter" at bounding box center [542, 79] width 62 height 13
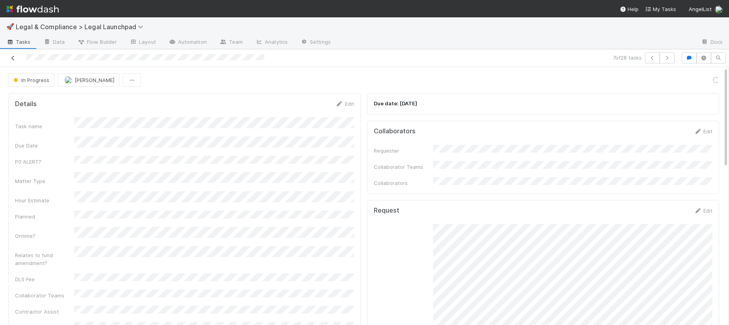
click at [14, 59] on icon at bounding box center [13, 58] width 8 height 5
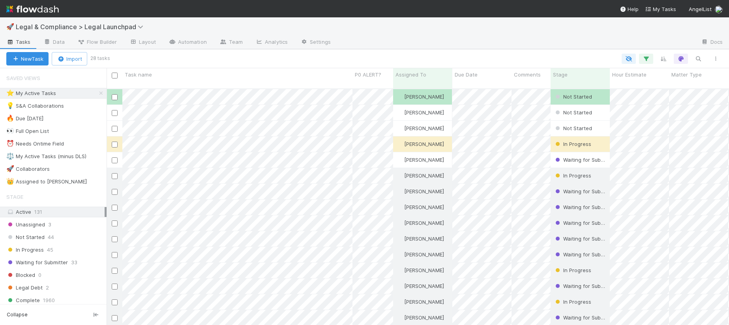
scroll to position [243, 623]
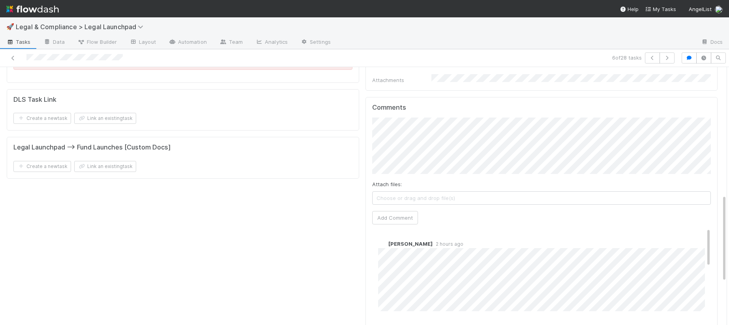
scroll to position [376, 0]
drag, startPoint x: 404, startPoint y: 203, endPoint x: 551, endPoint y: 207, distance: 146.5
click at [404, 211] on button "Add Comment" at bounding box center [395, 217] width 46 height 13
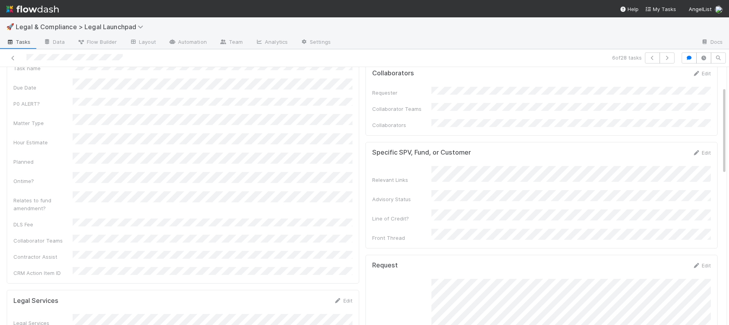
scroll to position [0, 0]
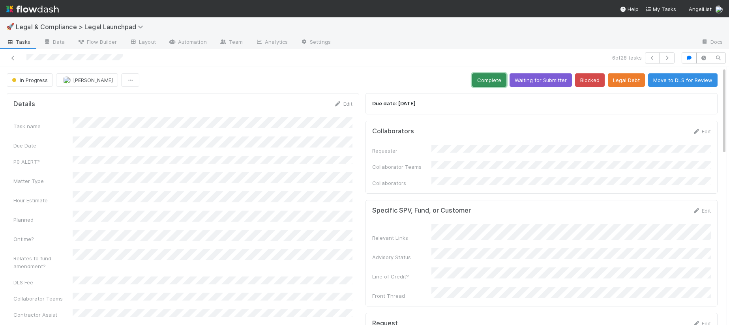
drag, startPoint x: 492, startPoint y: 82, endPoint x: 526, endPoint y: 55, distance: 43.0
click at [492, 82] on button "Complete" at bounding box center [489, 79] width 34 height 13
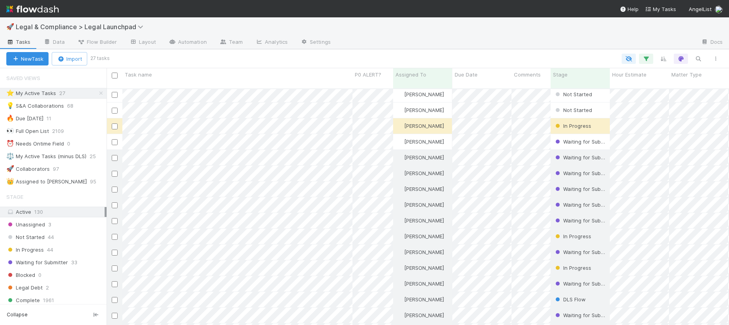
scroll to position [16, 0]
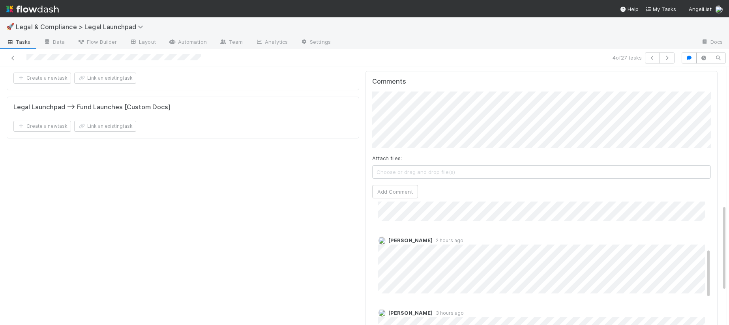
scroll to position [151, 0]
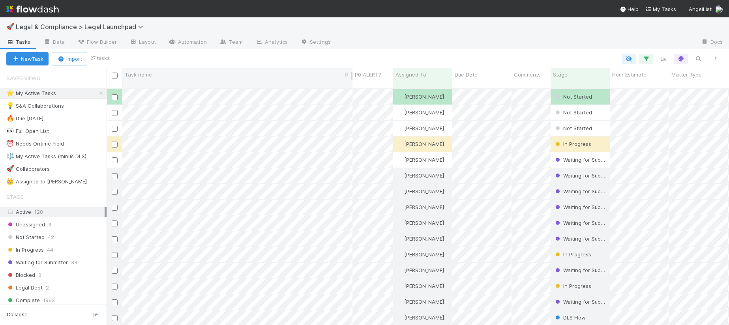
scroll to position [243, 623]
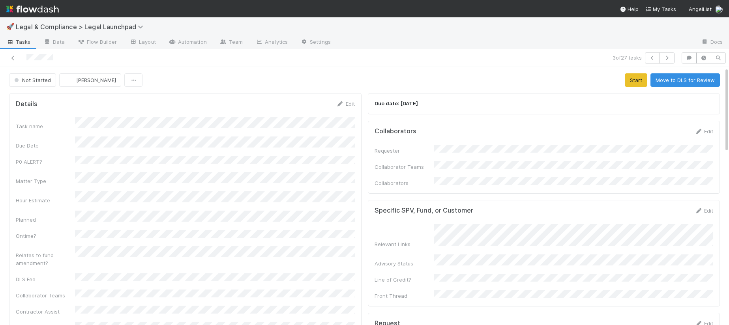
click at [707, 135] on div "Edit" at bounding box center [704, 132] width 19 height 8
click at [707, 131] on link "Edit" at bounding box center [704, 131] width 19 height 6
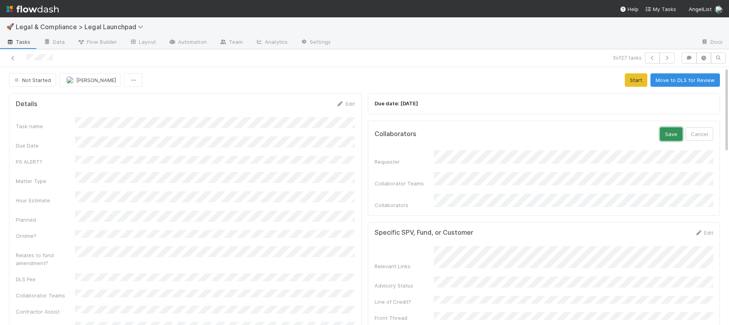
click at [667, 133] on button "Save" at bounding box center [671, 134] width 23 height 13
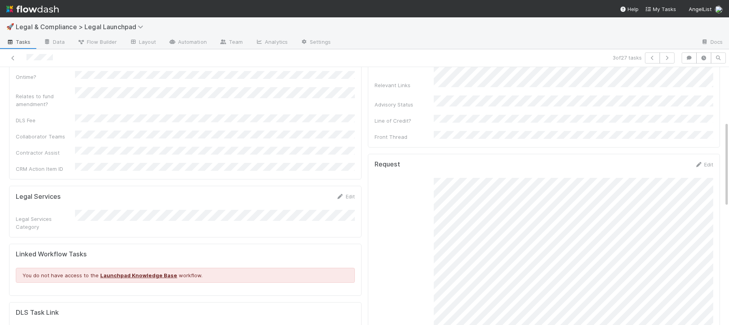
scroll to position [164, 0]
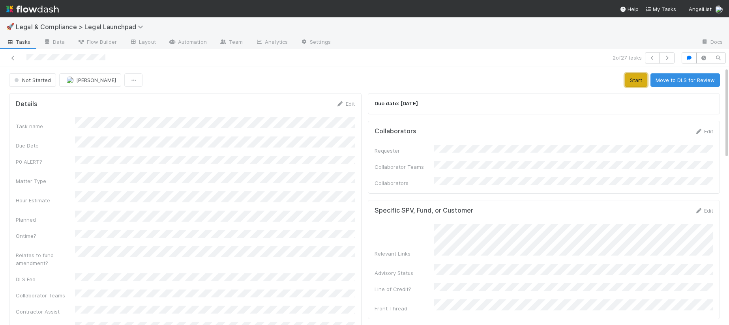
click at [637, 81] on button "Start" at bounding box center [636, 79] width 23 height 13
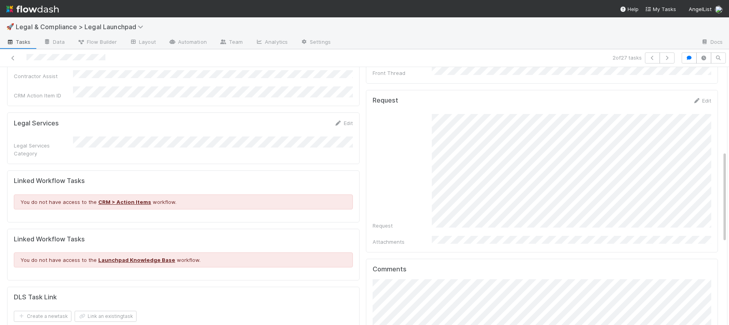
scroll to position [232, 0]
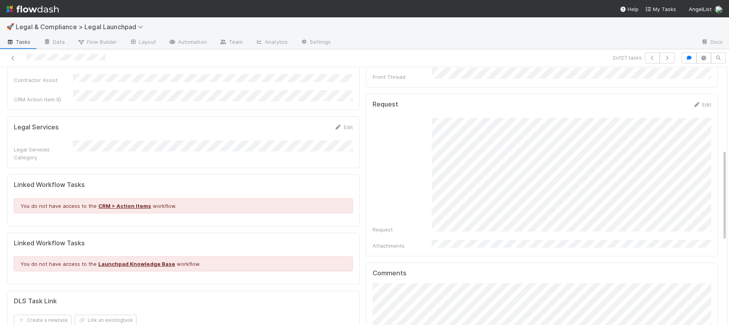
click at [352, 283] on div "Details Edit Task name Due Date P0 ALERT? Matter Type Hour Estimate Planned Ont…" at bounding box center [362, 218] width 717 height 721
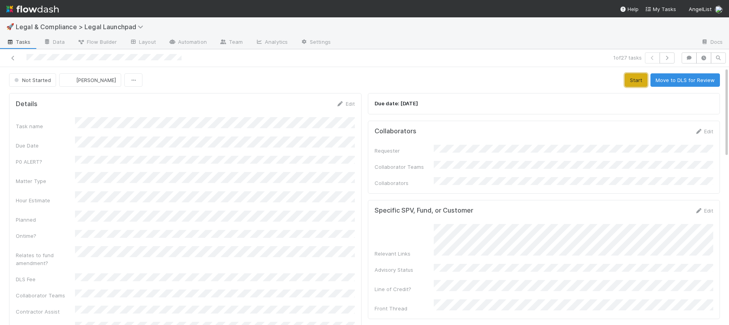
drag, startPoint x: 638, startPoint y: 82, endPoint x: 652, endPoint y: 88, distance: 14.8
click at [639, 82] on button "Start" at bounding box center [636, 79] width 23 height 13
click at [709, 132] on link "Edit" at bounding box center [704, 131] width 19 height 6
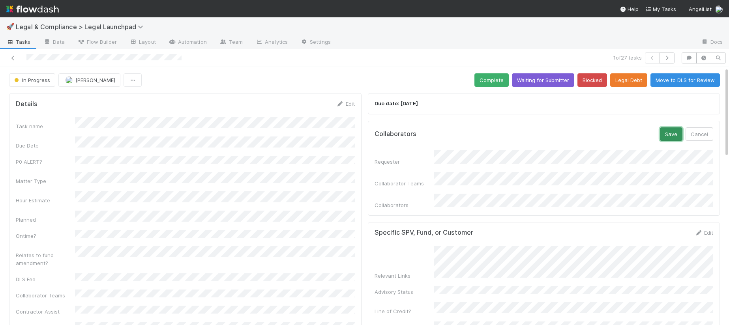
click at [674, 129] on button "Save" at bounding box center [671, 134] width 23 height 13
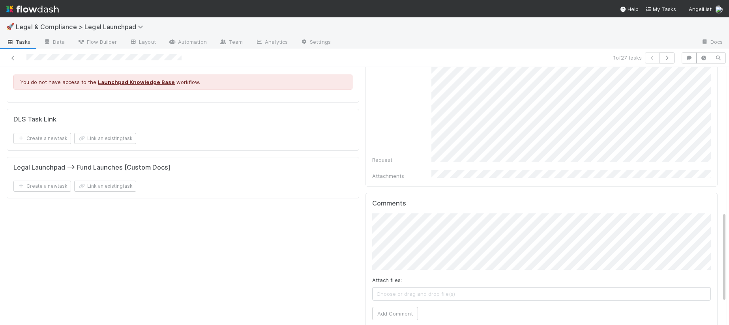
scroll to position [415, 0]
drag, startPoint x: 398, startPoint y: 298, endPoint x: 404, endPoint y: 297, distance: 6.0
click at [401, 306] on button "Add Comment" at bounding box center [395, 312] width 46 height 13
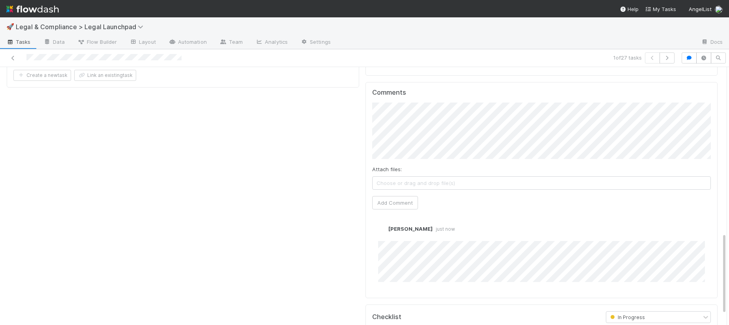
scroll to position [558, 0]
